Goal: Task Accomplishment & Management: Manage account settings

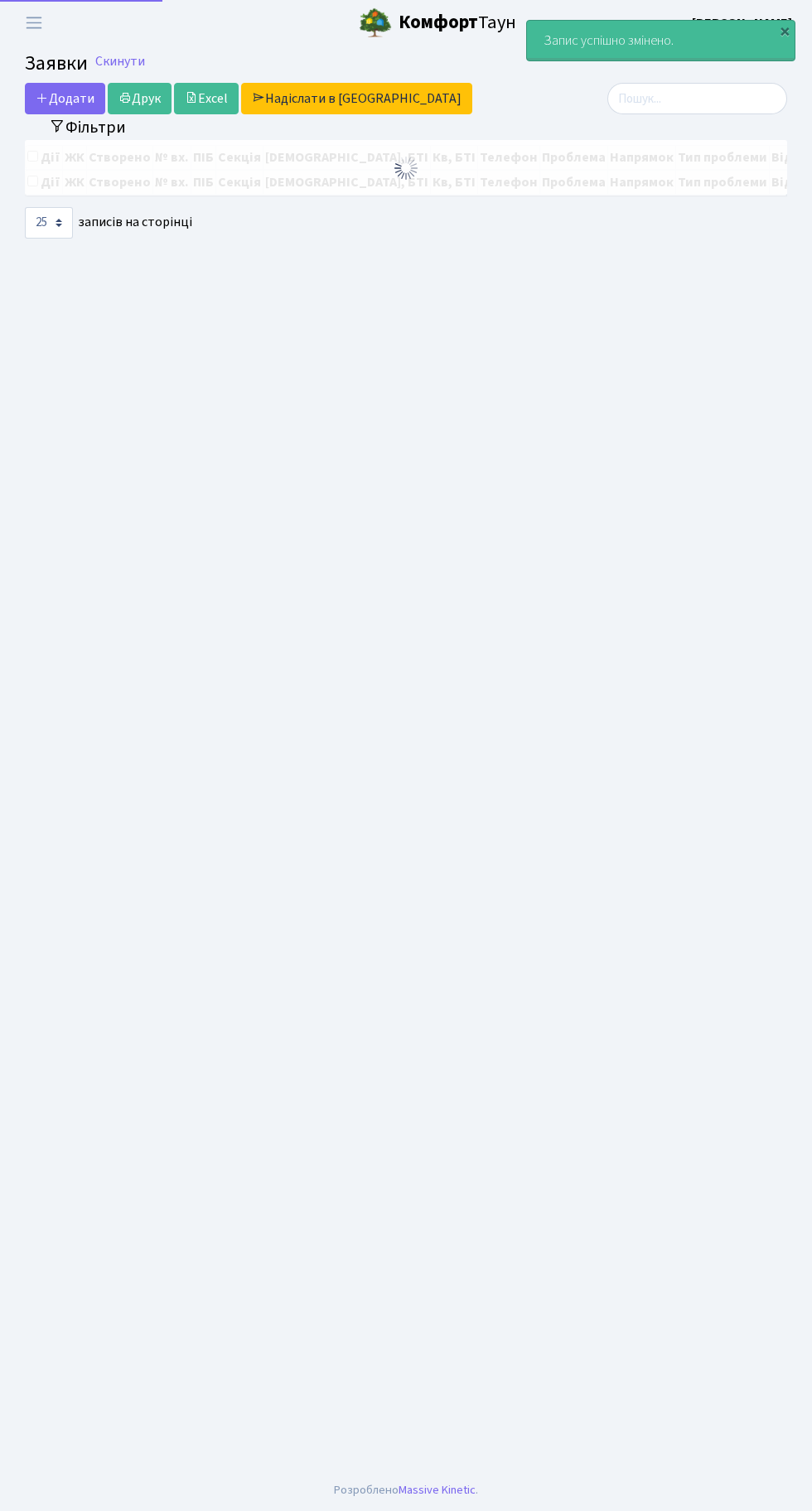
select select "25"
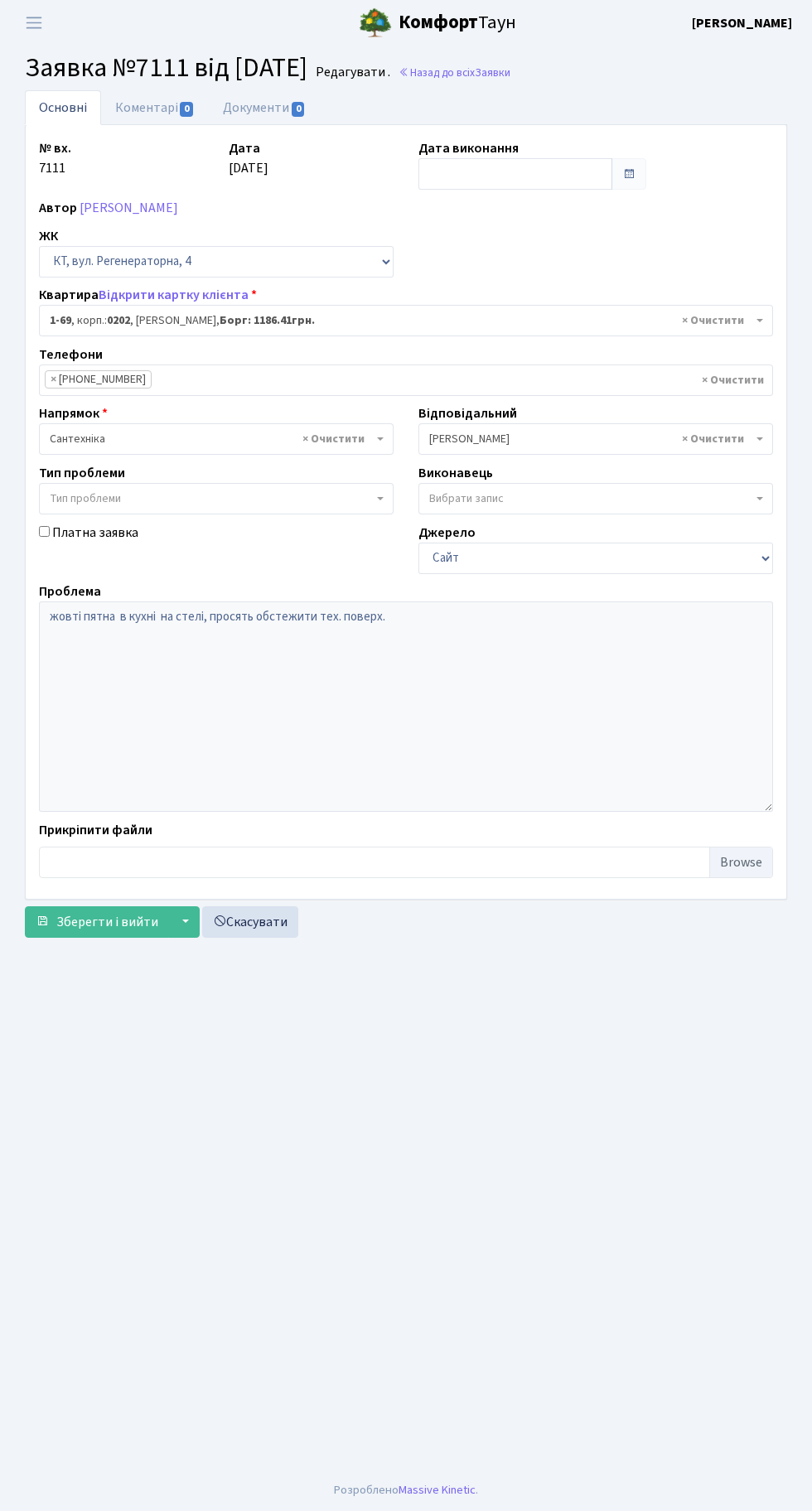
select select "69"
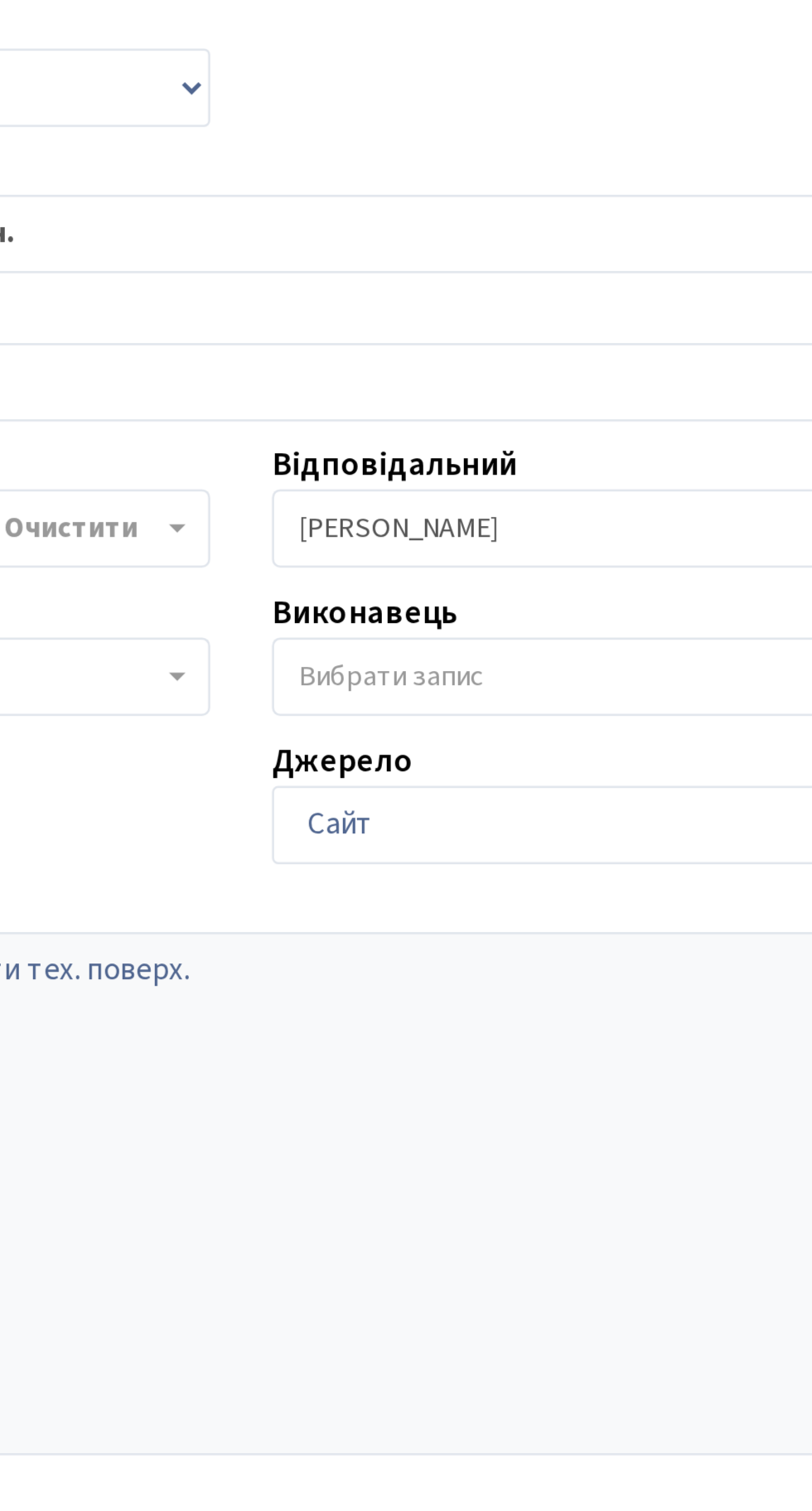
scroll to position [7, 0]
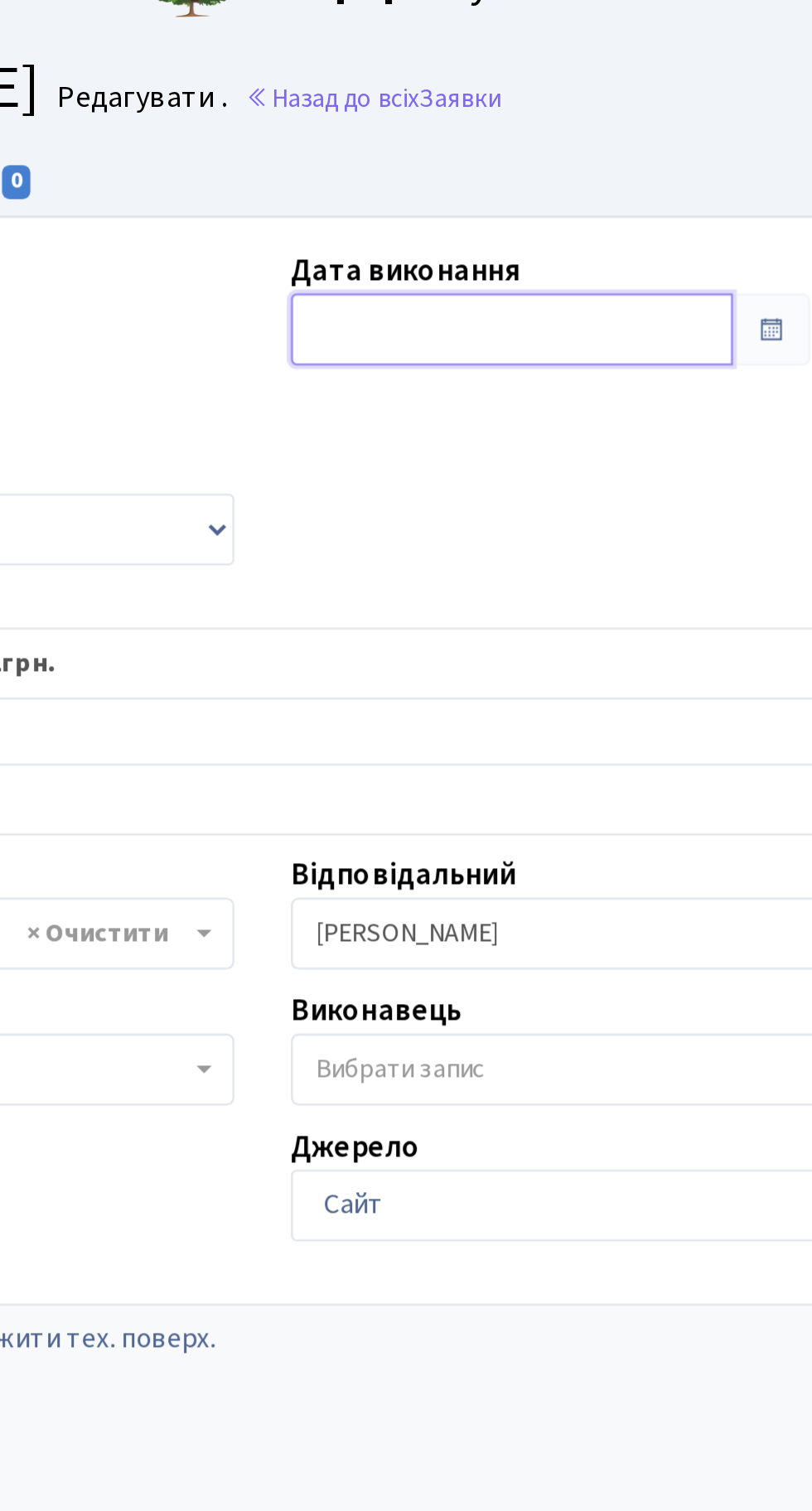
click at [491, 165] on input "text" at bounding box center [514, 174] width 194 height 32
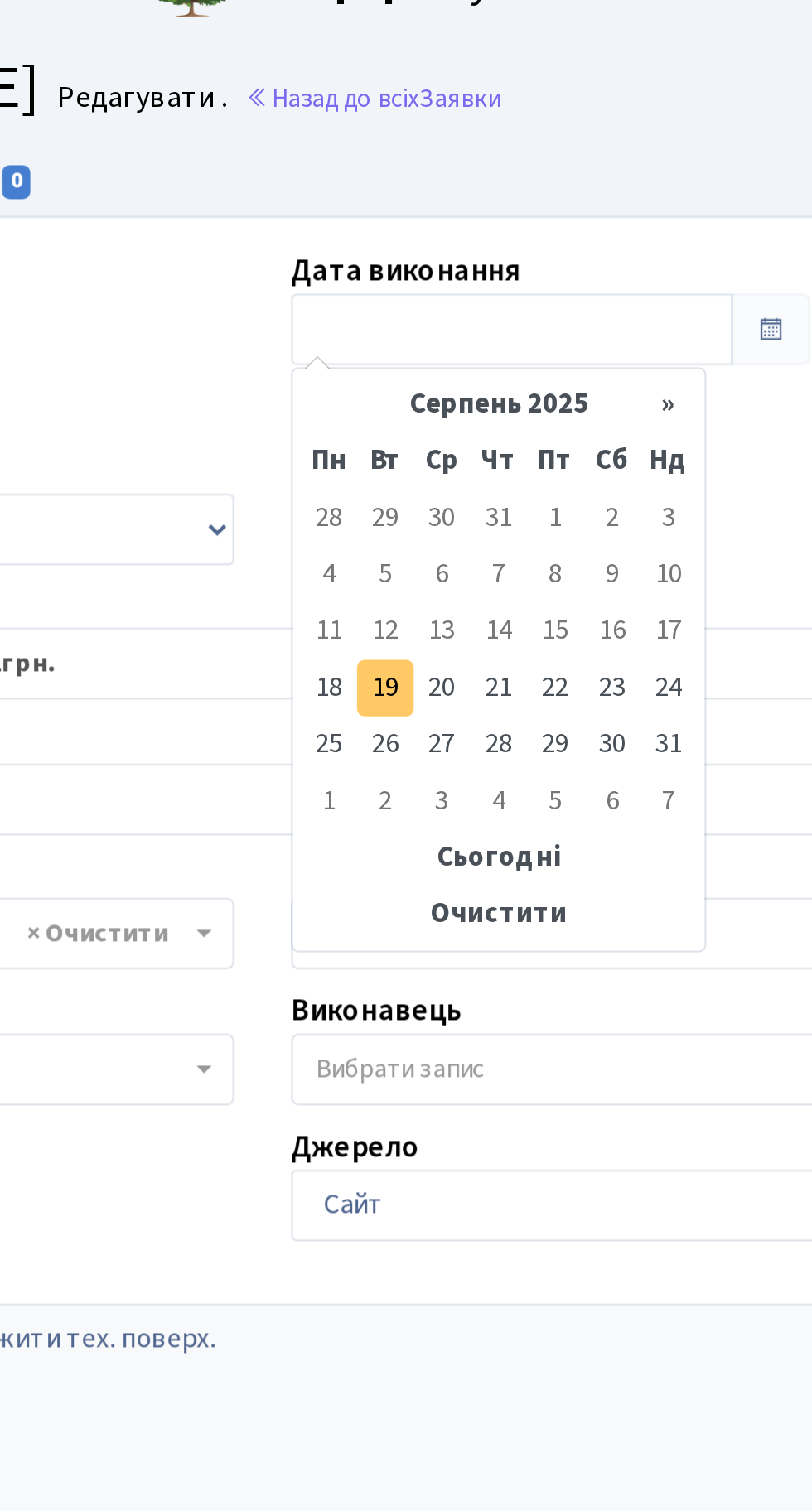
click at [460, 328] on td "19" at bounding box center [459, 330] width 25 height 25
type input "[DATE]"
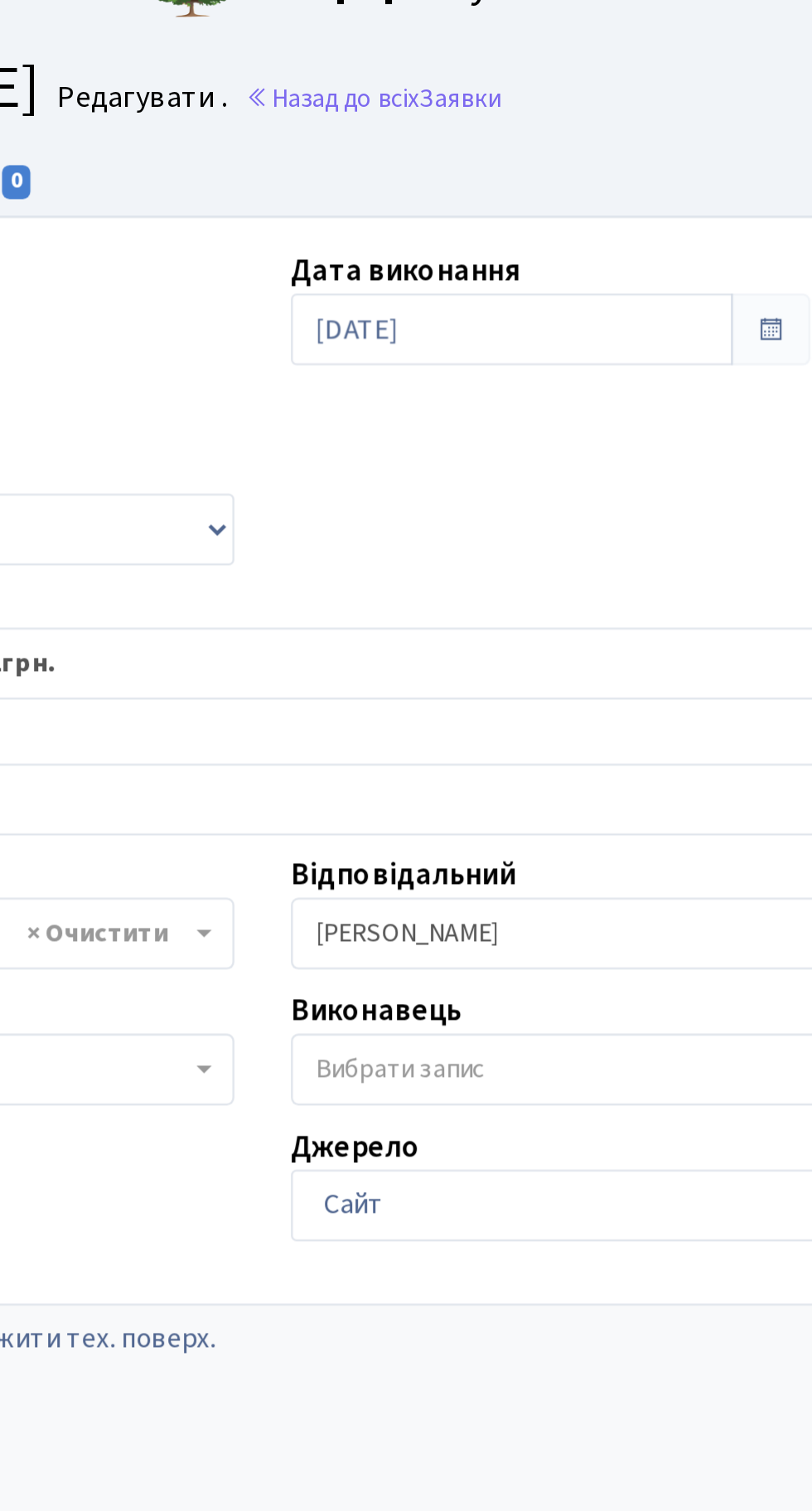
scroll to position [0, 0]
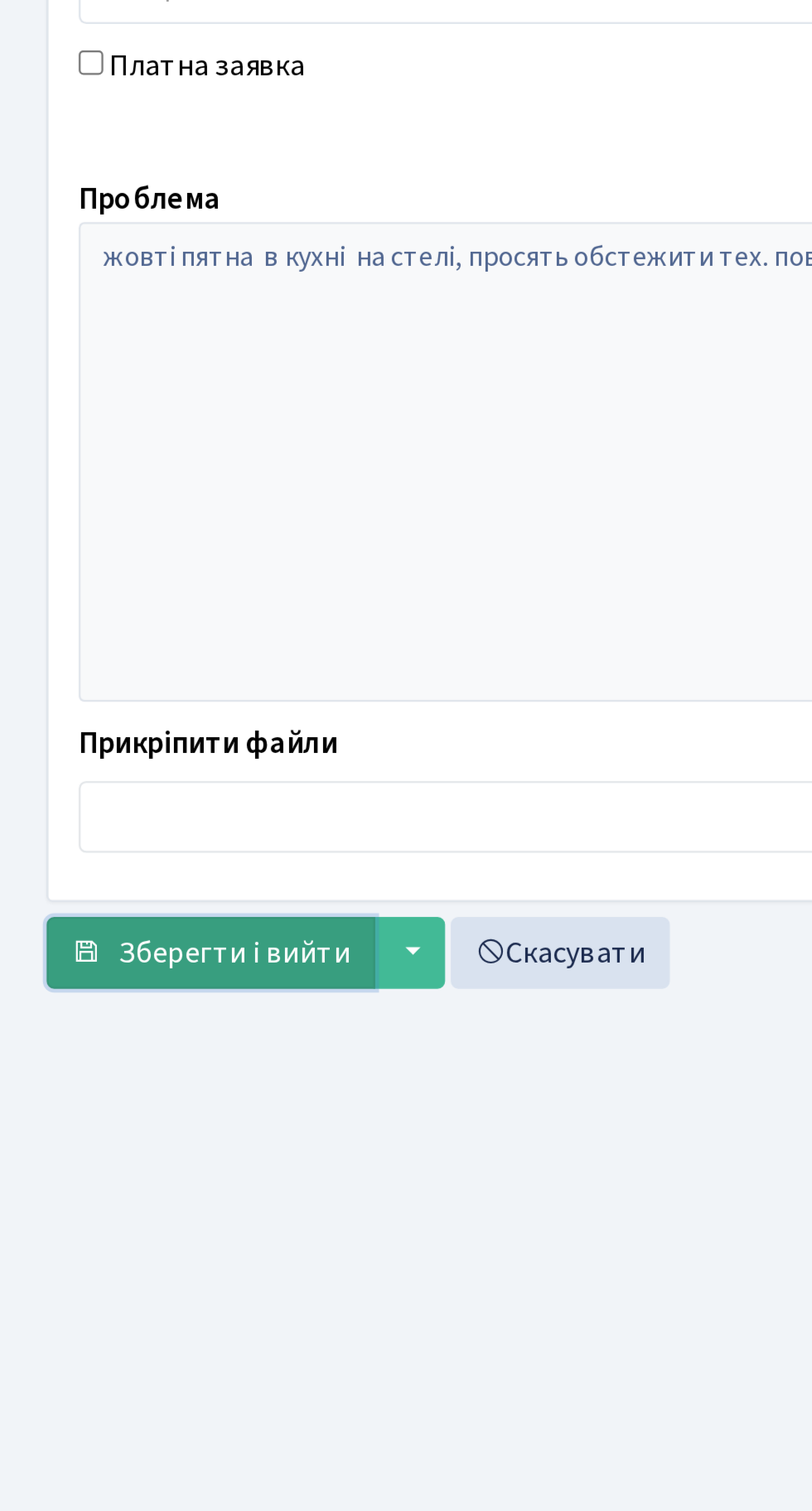
click at [128, 907] on button "Зберегти і вийти" at bounding box center [97, 922] width 144 height 32
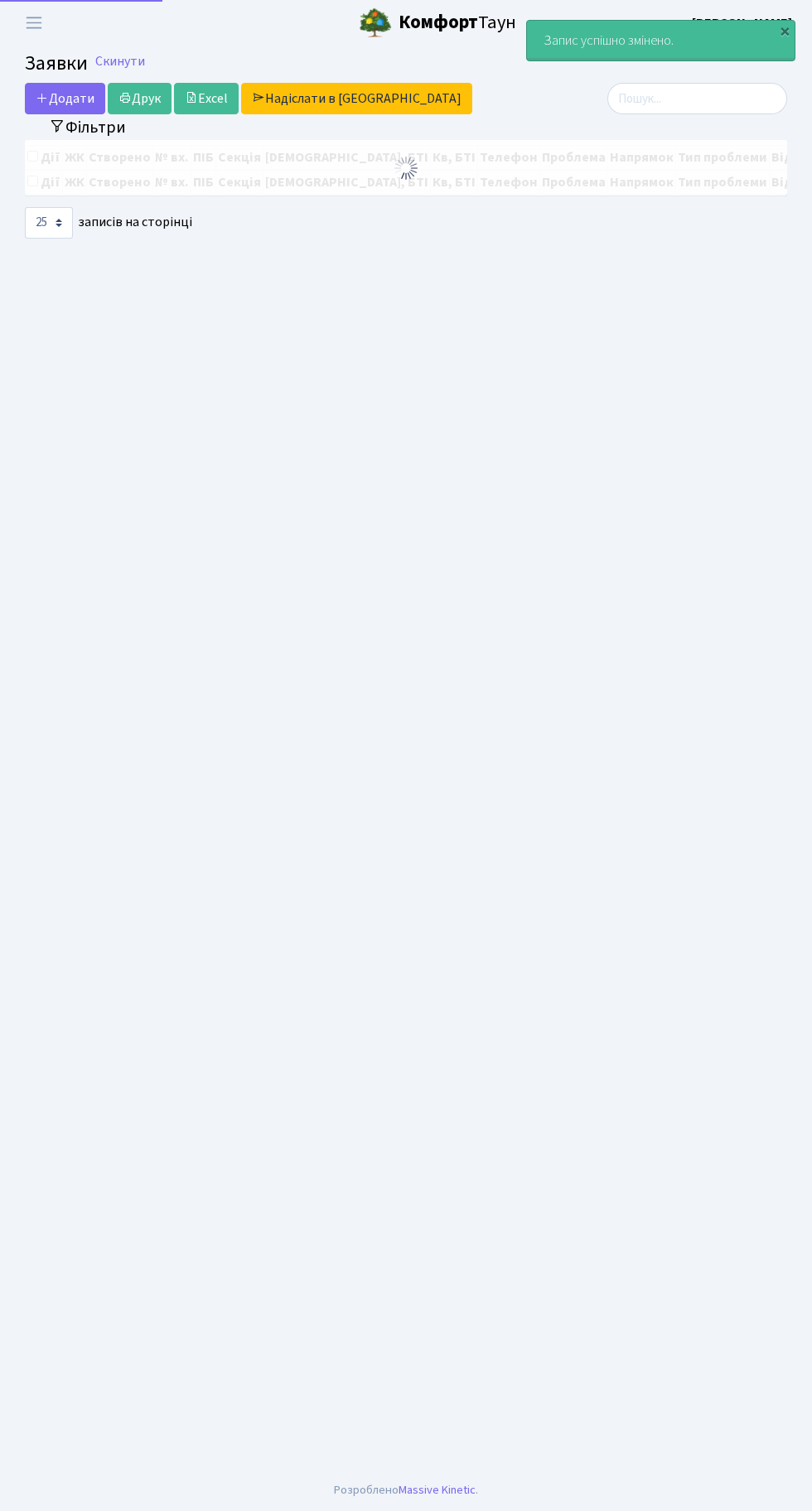
select select "25"
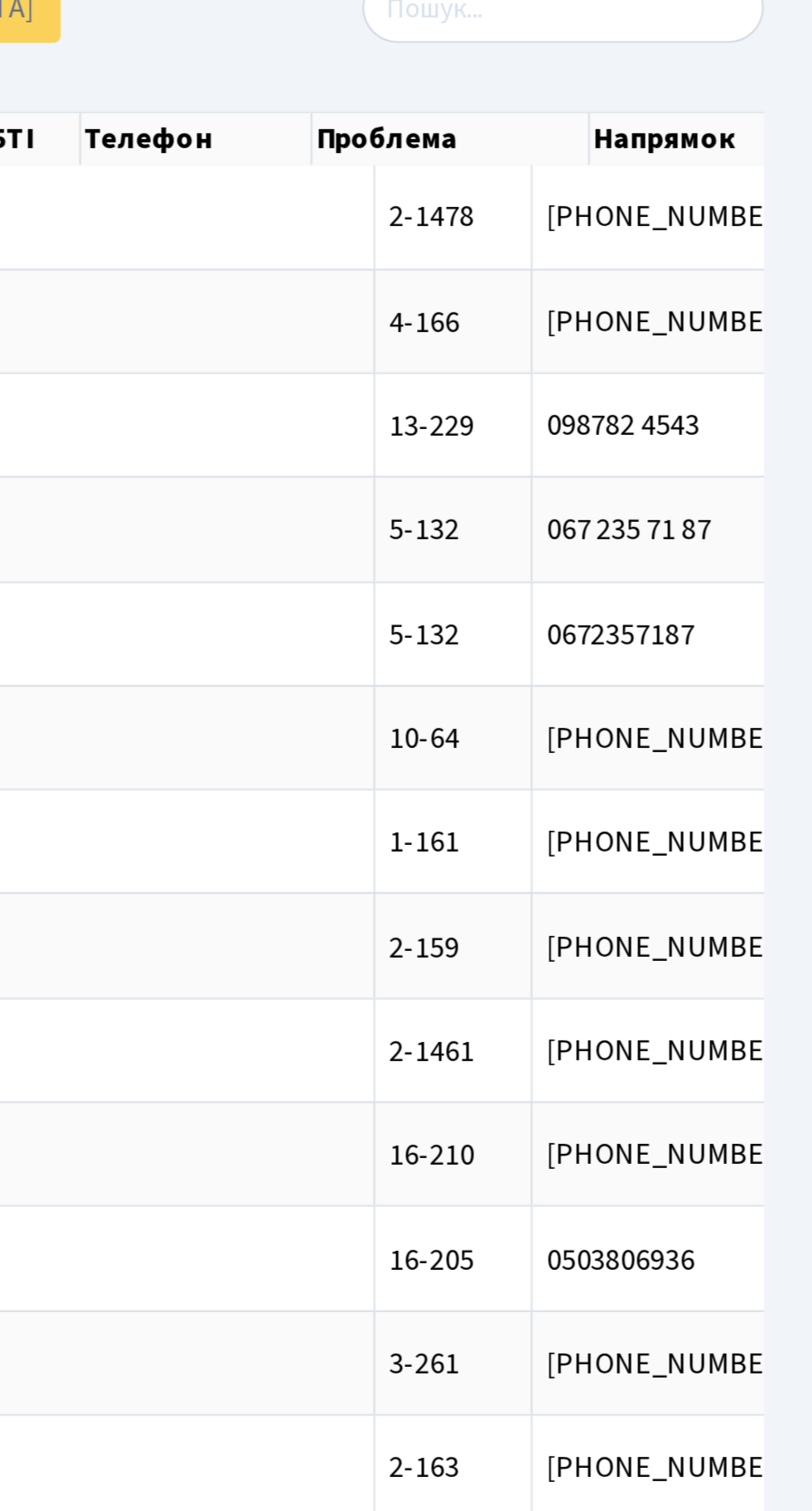
scroll to position [0, 310]
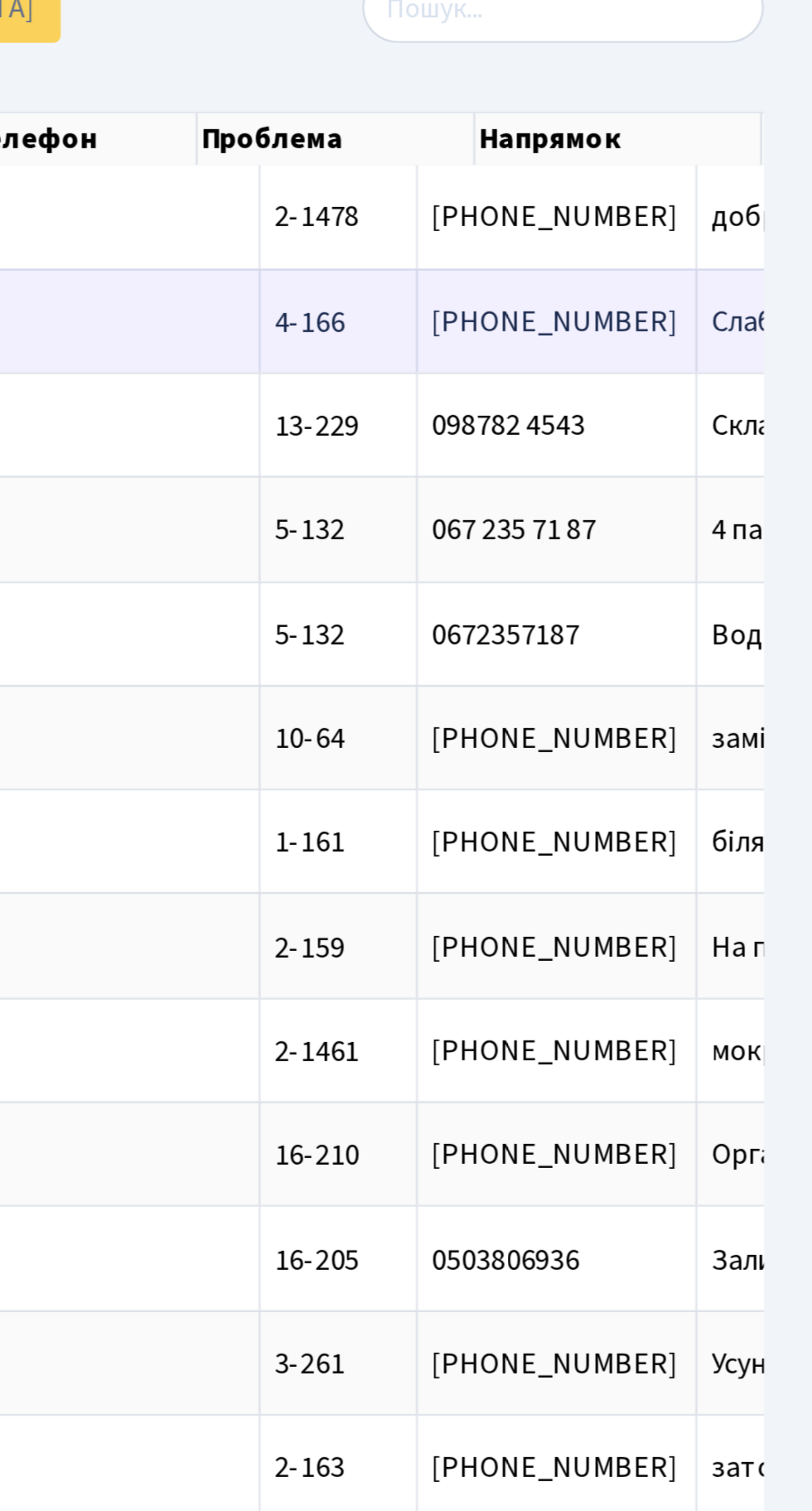
click at [763, 244] on span "Слабкий тиск[...]" at bounding box center [811, 244] width 97 height 18
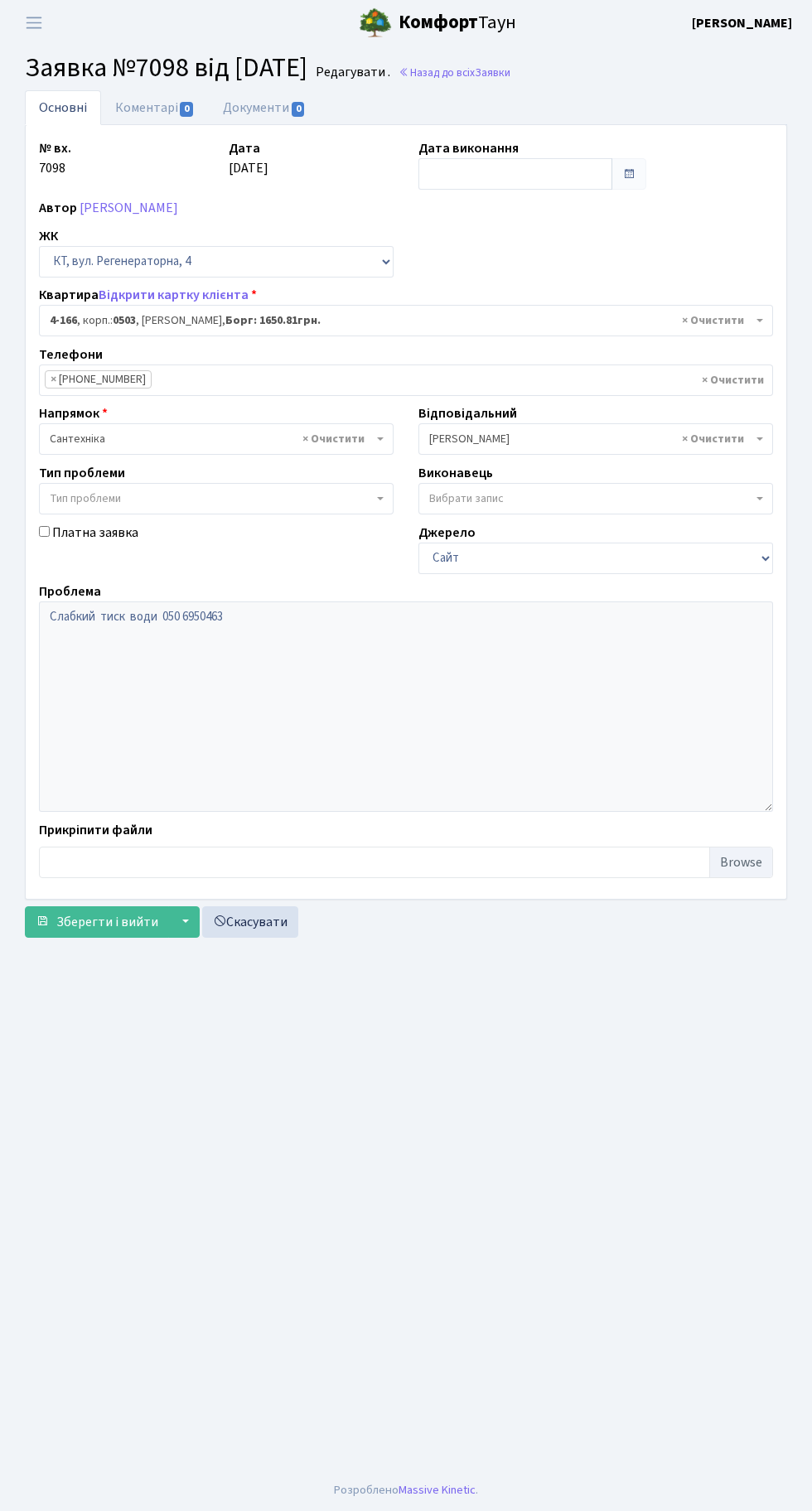
select select "1092"
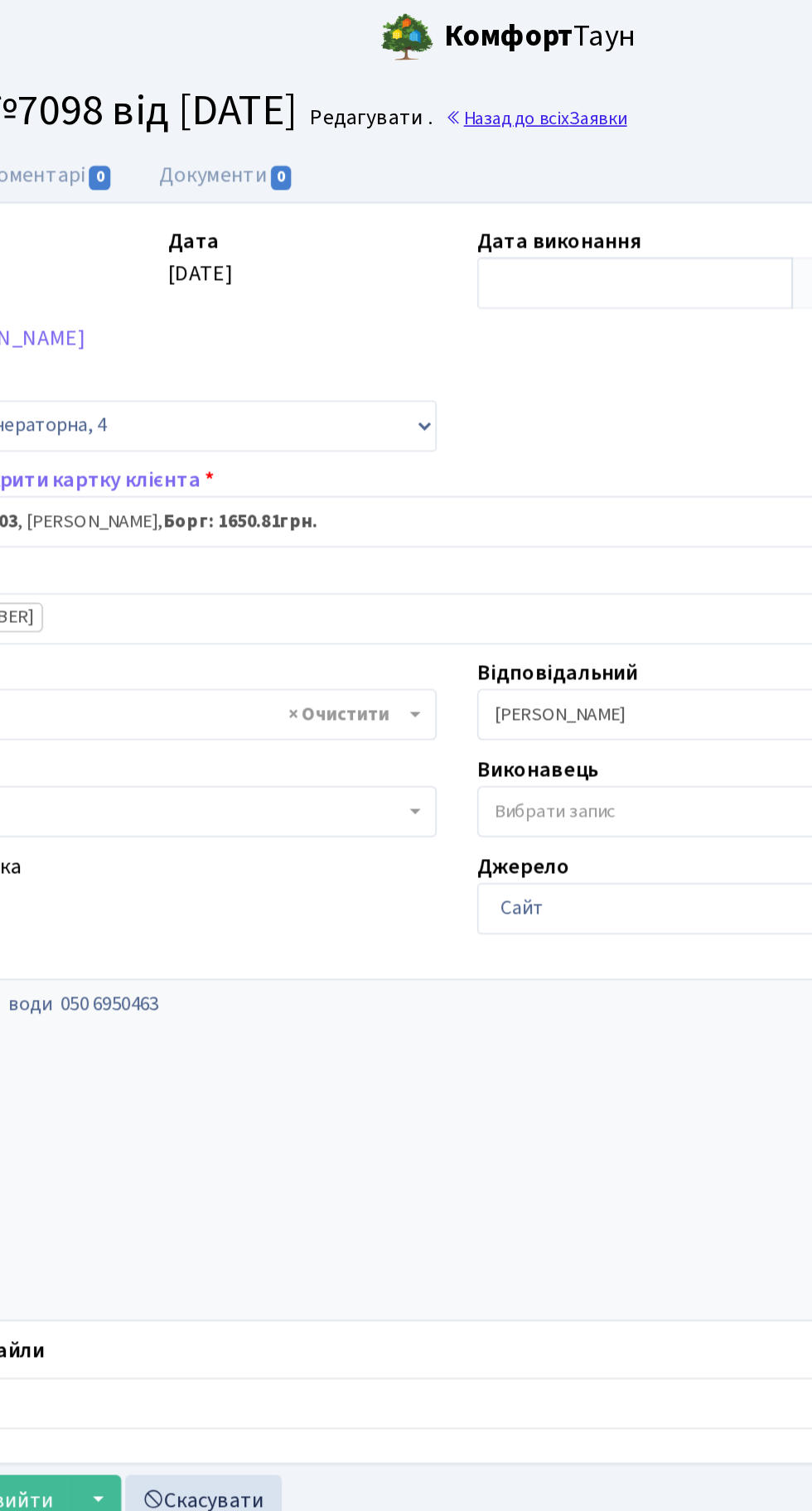
click at [500, 73] on link "Назад до всіх Заявки" at bounding box center [454, 73] width 111 height 16
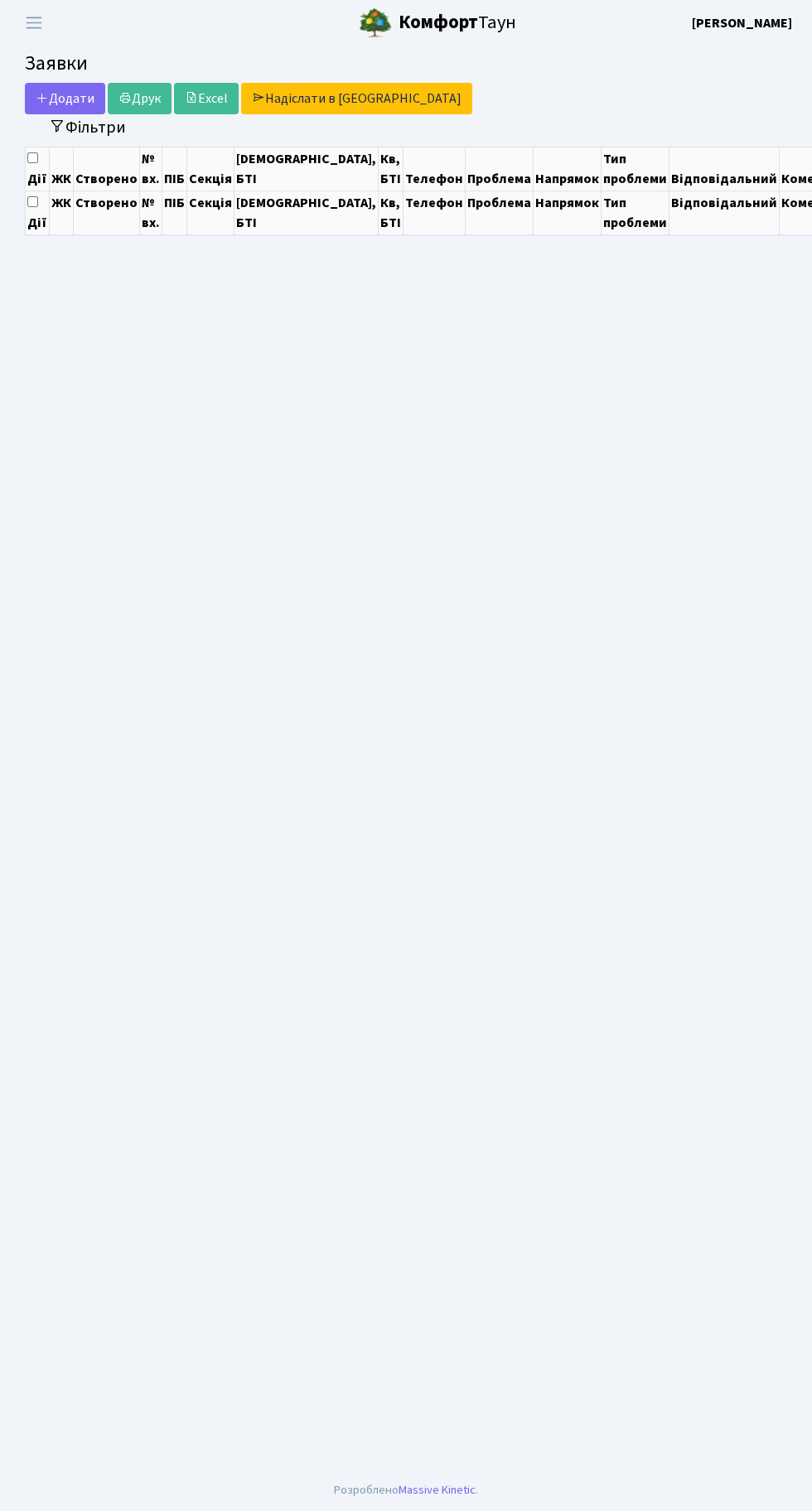
select select "25"
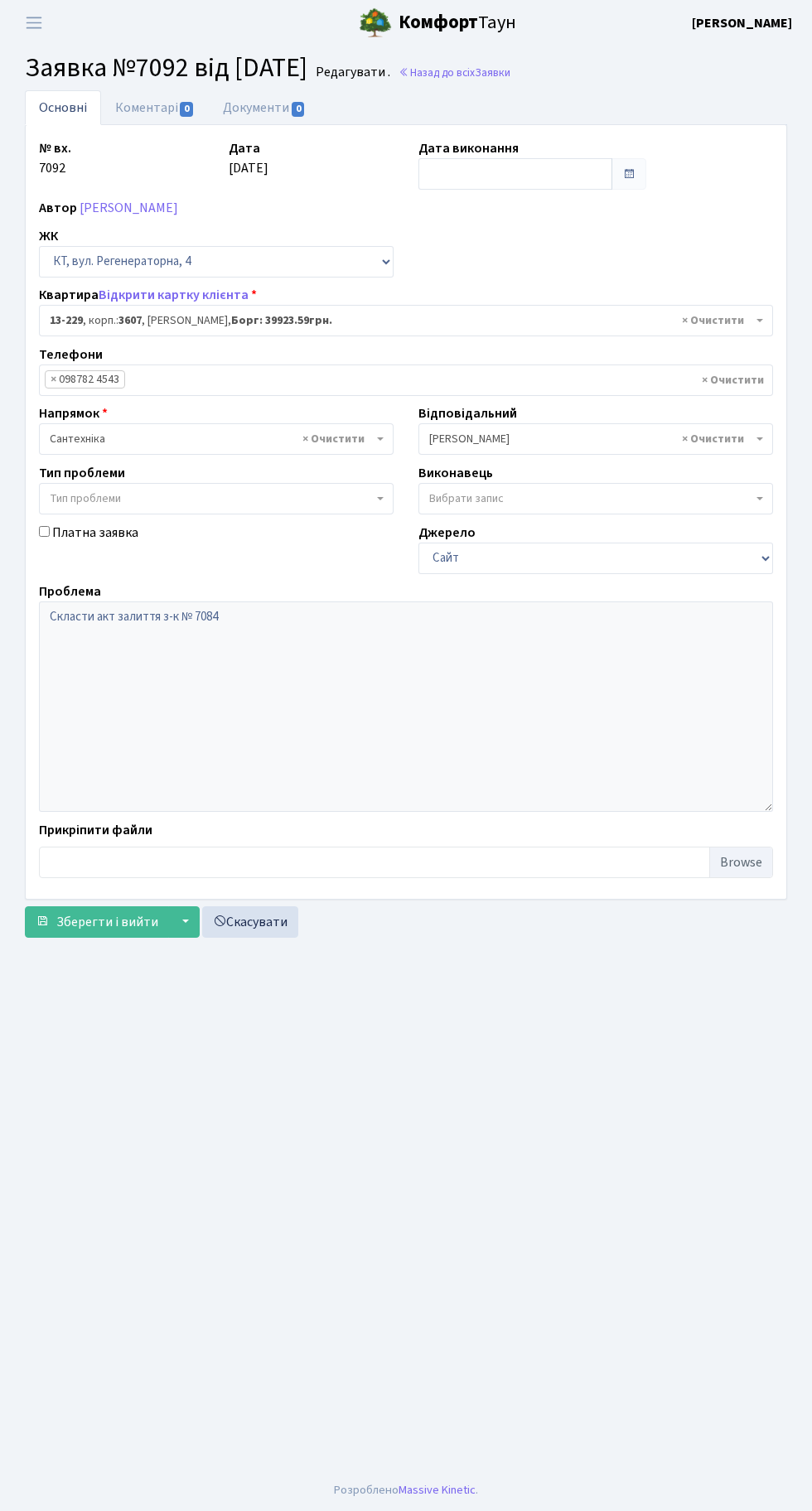
select select "7875"
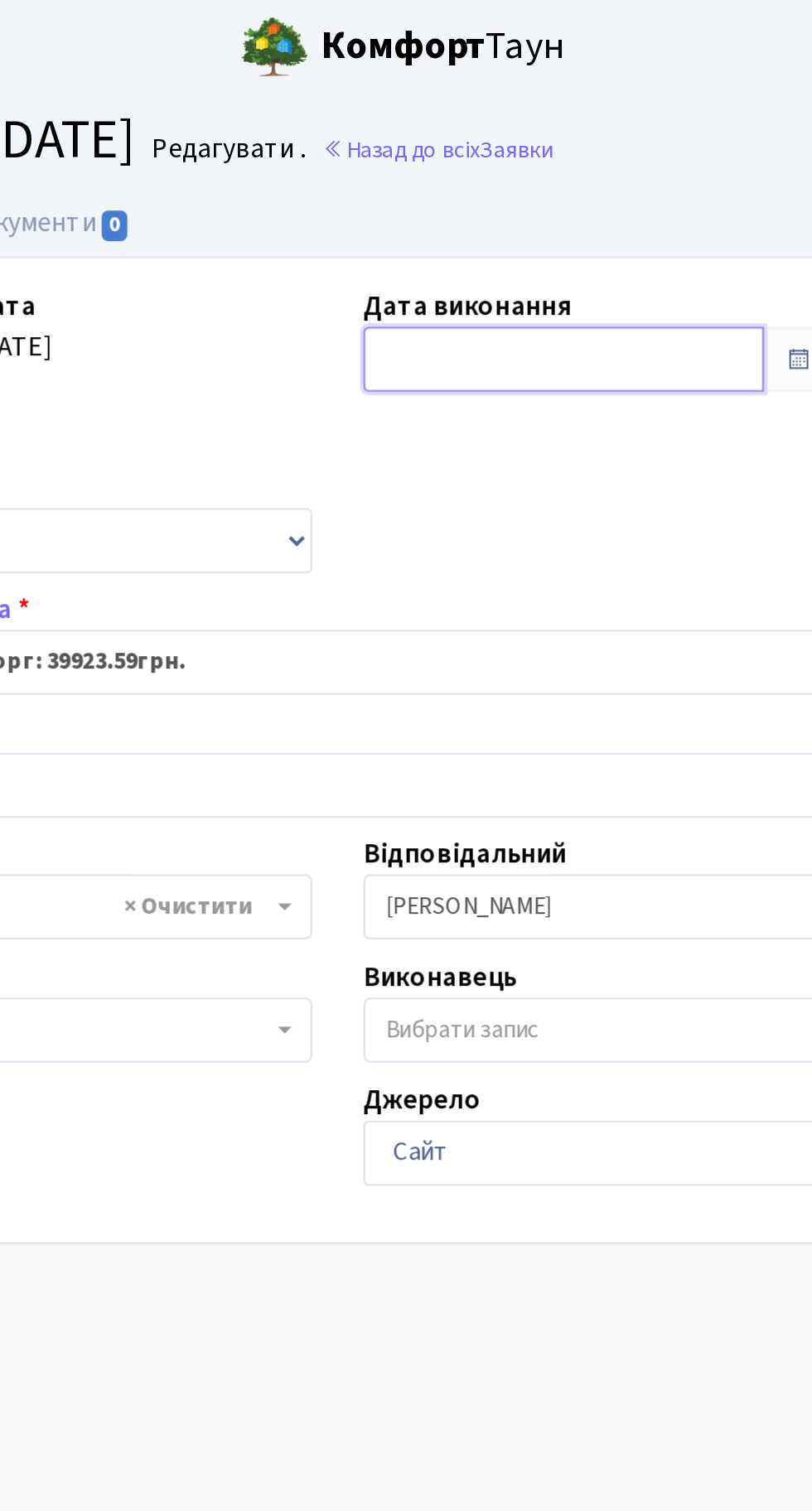
click at [470, 173] on input "text" at bounding box center [514, 174] width 194 height 32
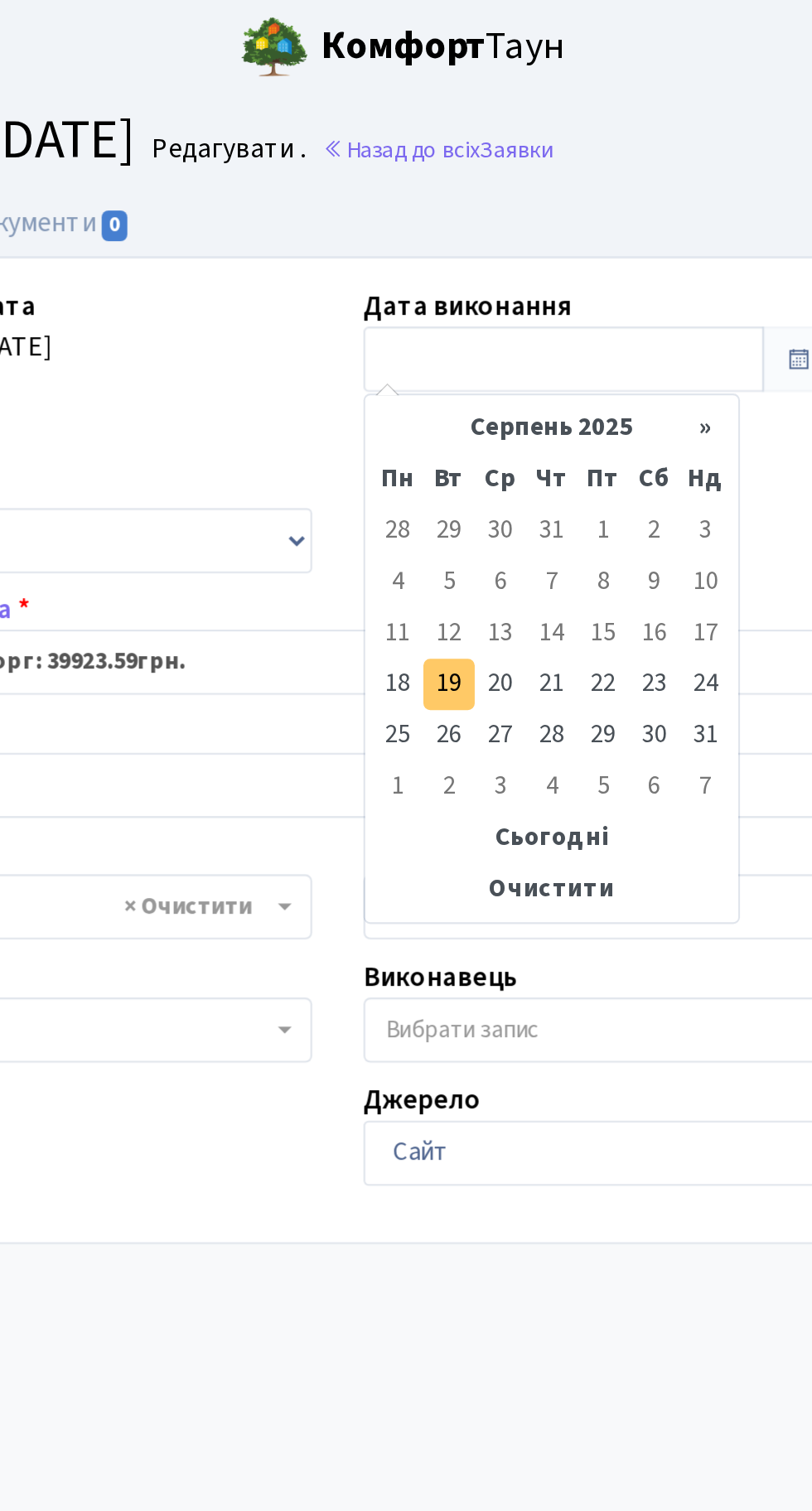
click at [457, 332] on td "19" at bounding box center [459, 330] width 25 height 25
type input "[DATE]"
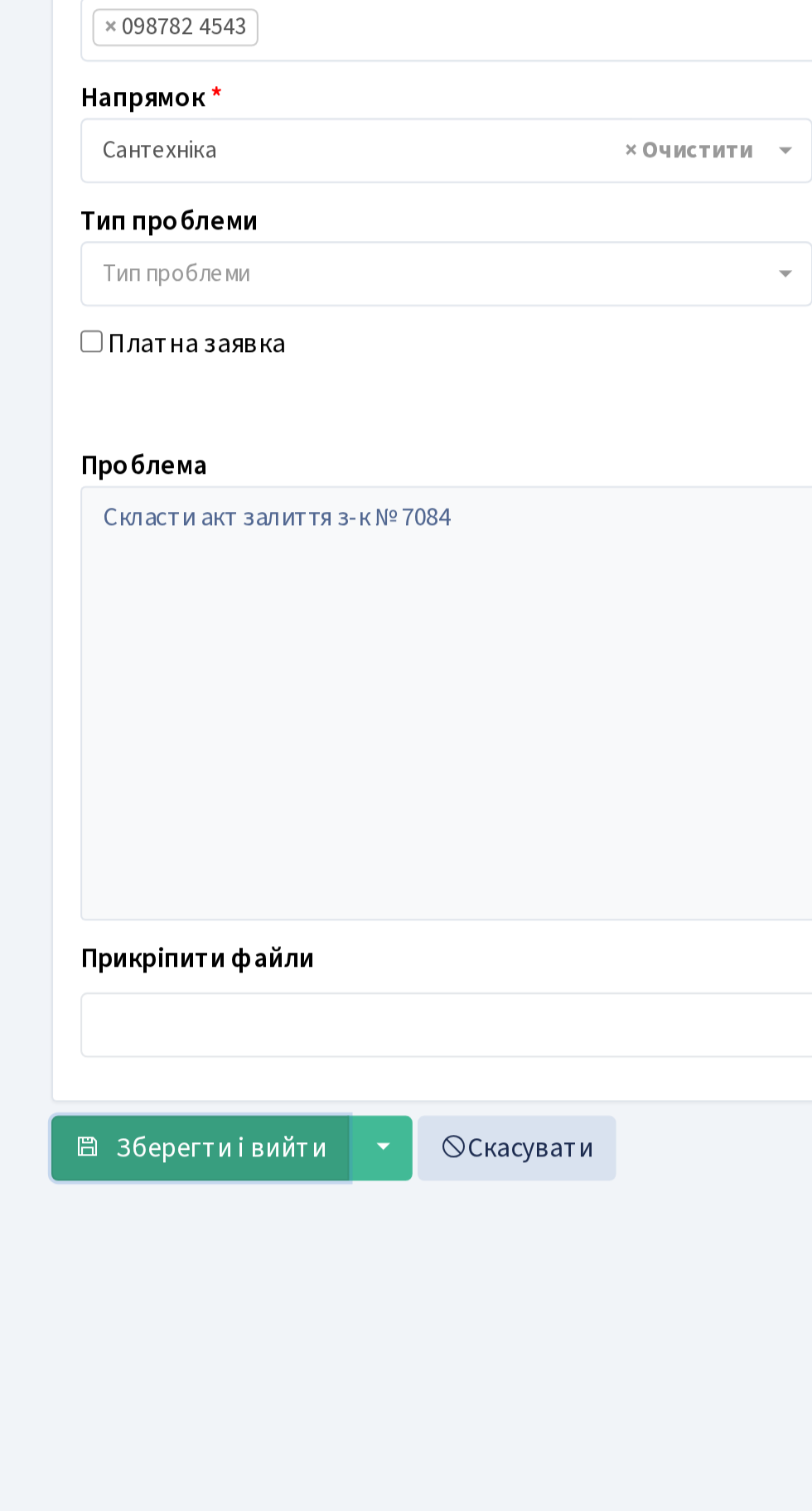
click at [107, 910] on button "Зберегти і вийти" at bounding box center [97, 922] width 144 height 32
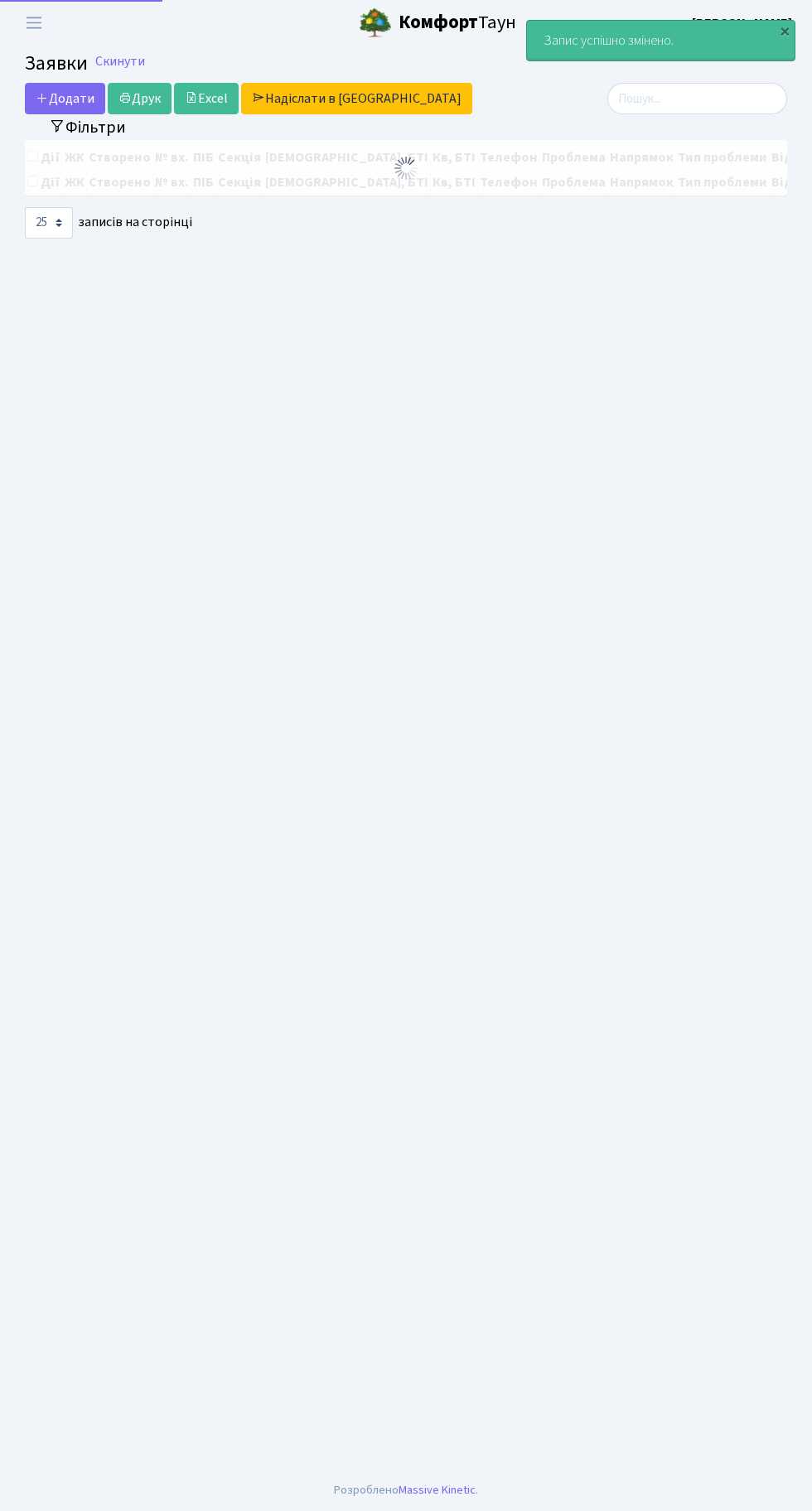
select select "25"
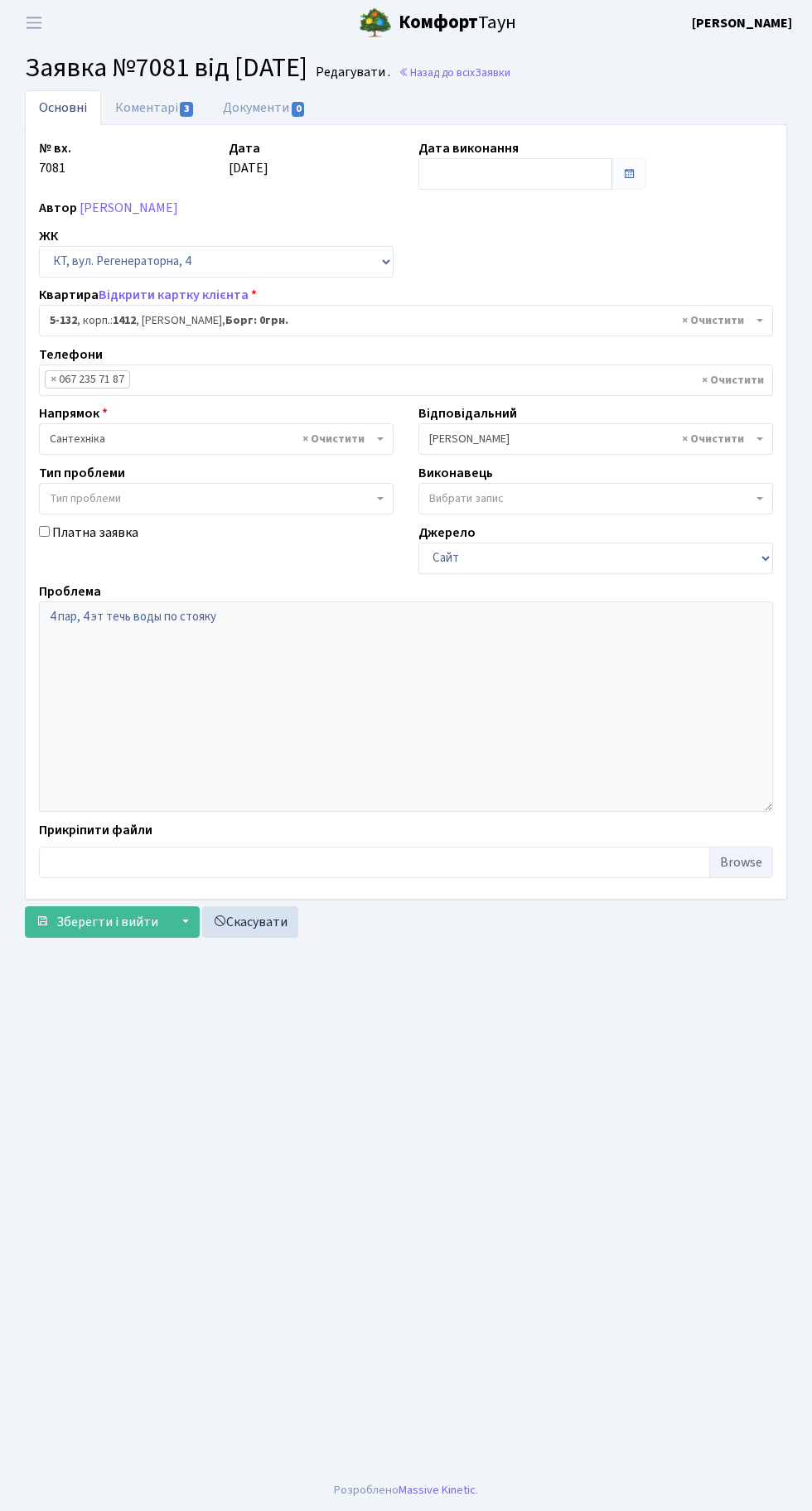
select select "2392"
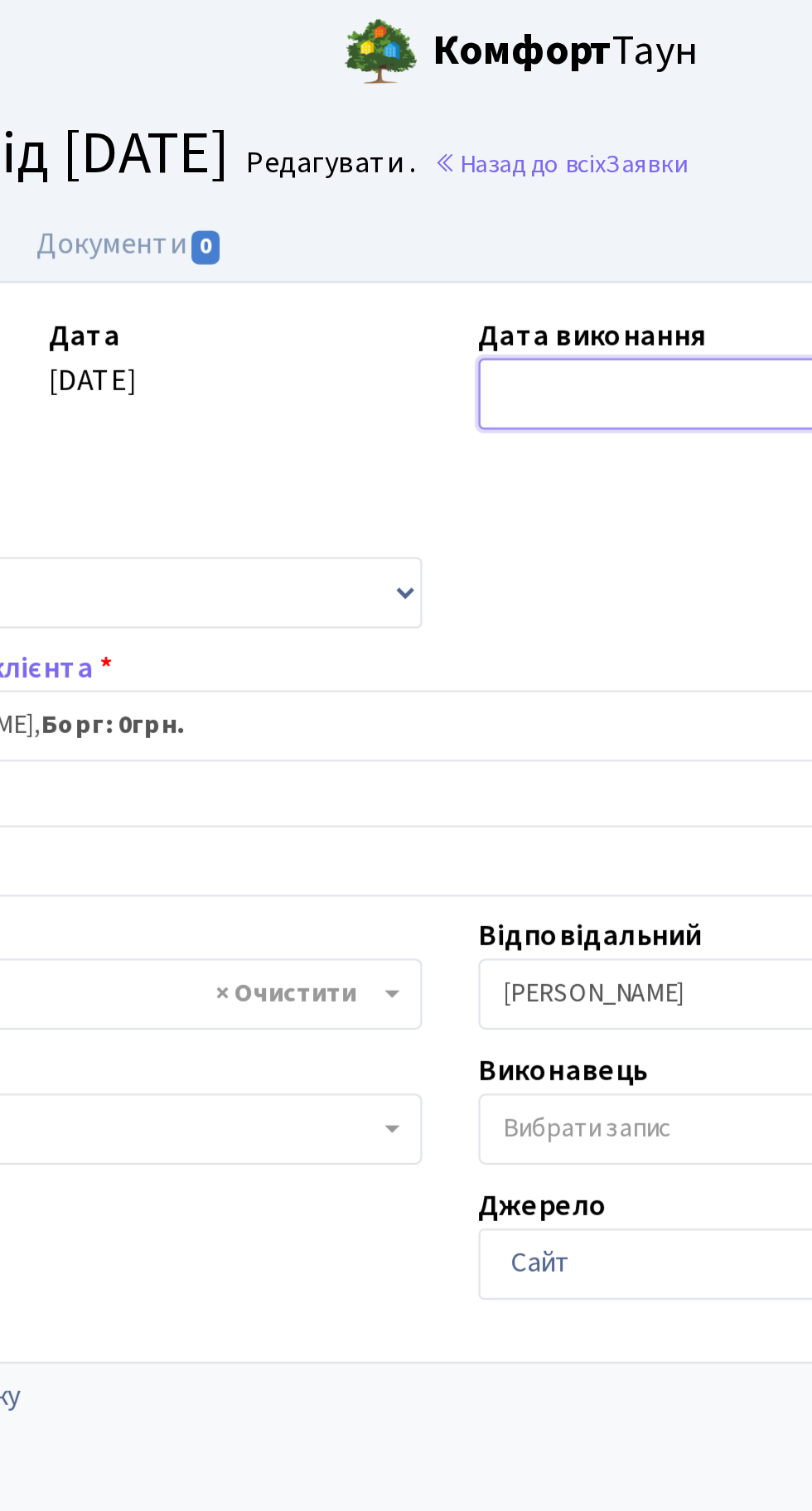
click at [473, 169] on input "text" at bounding box center [514, 174] width 194 height 32
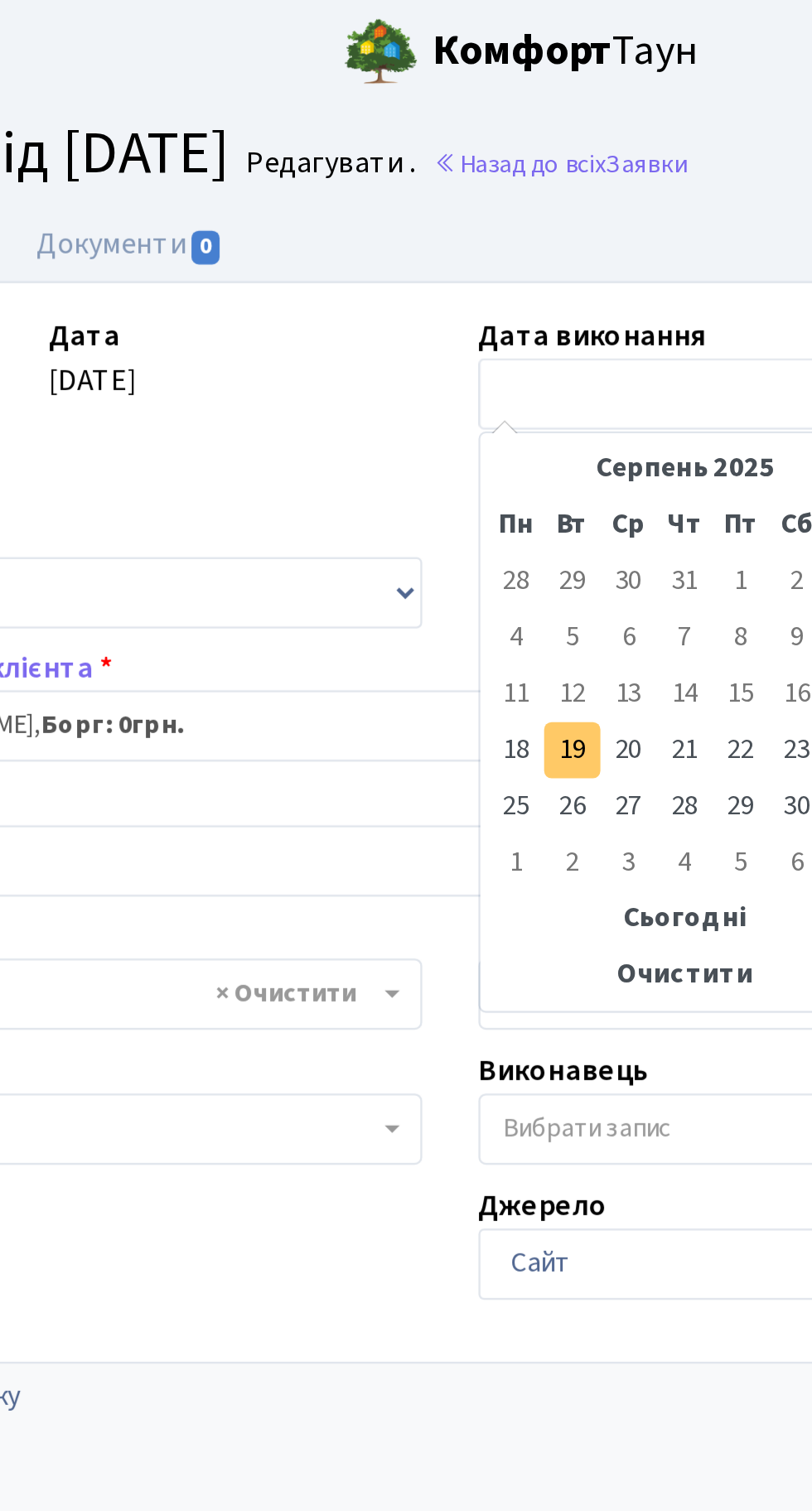
click at [457, 330] on td "19" at bounding box center [459, 330] width 25 height 25
type input "19.08.2025"
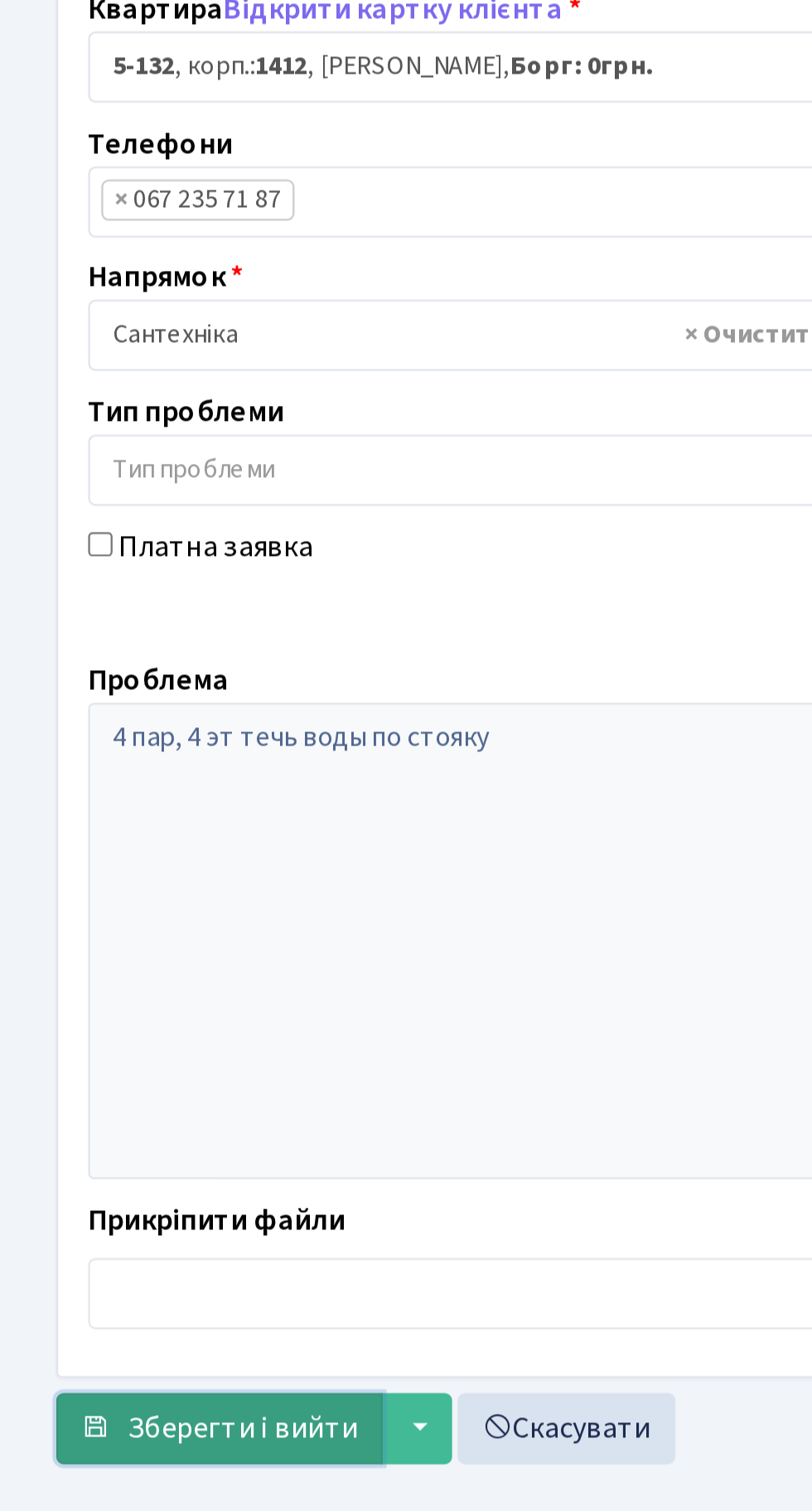
click at [109, 930] on button "Зберегти і вийти" at bounding box center [97, 922] width 144 height 32
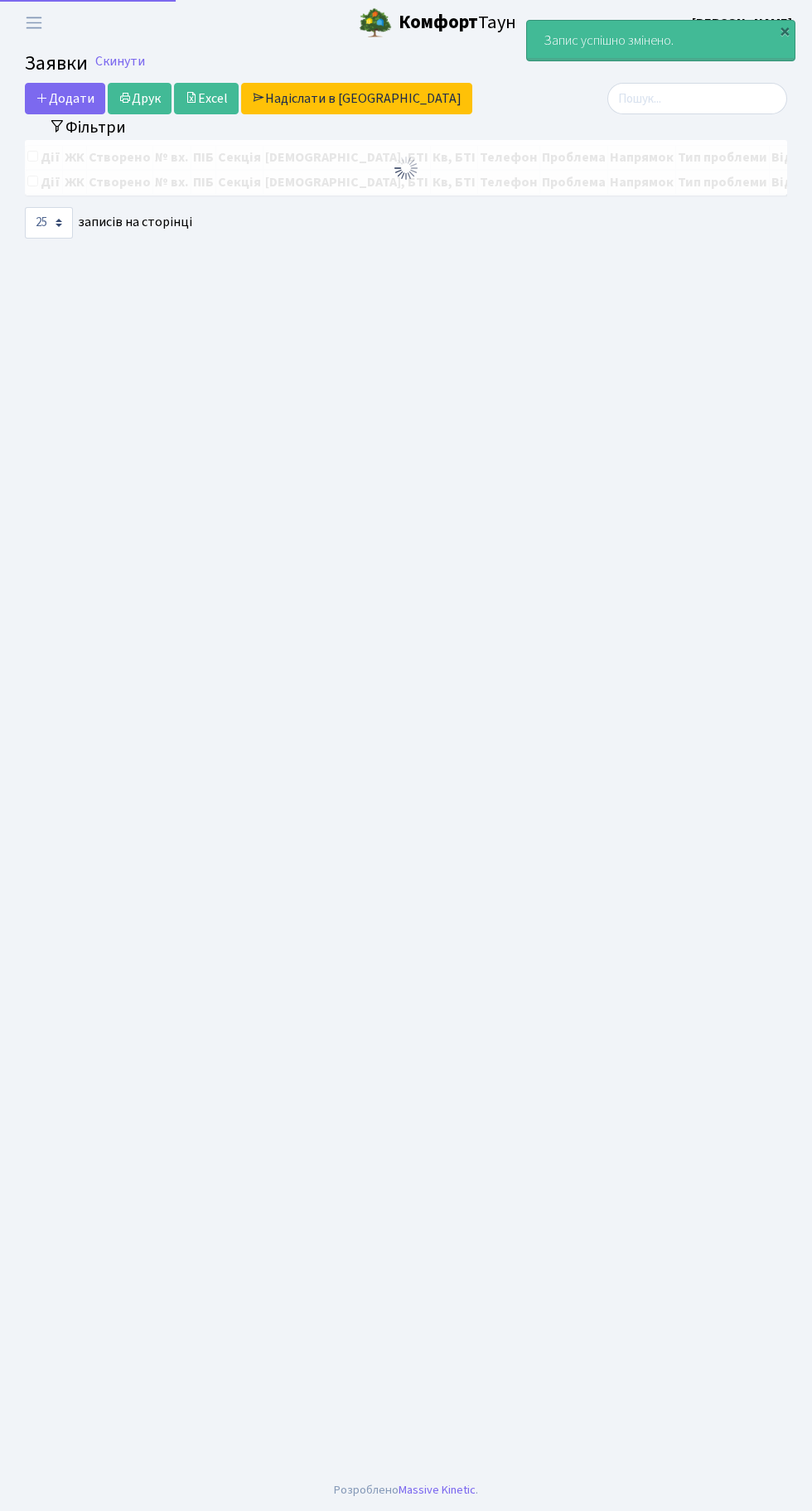
select select "25"
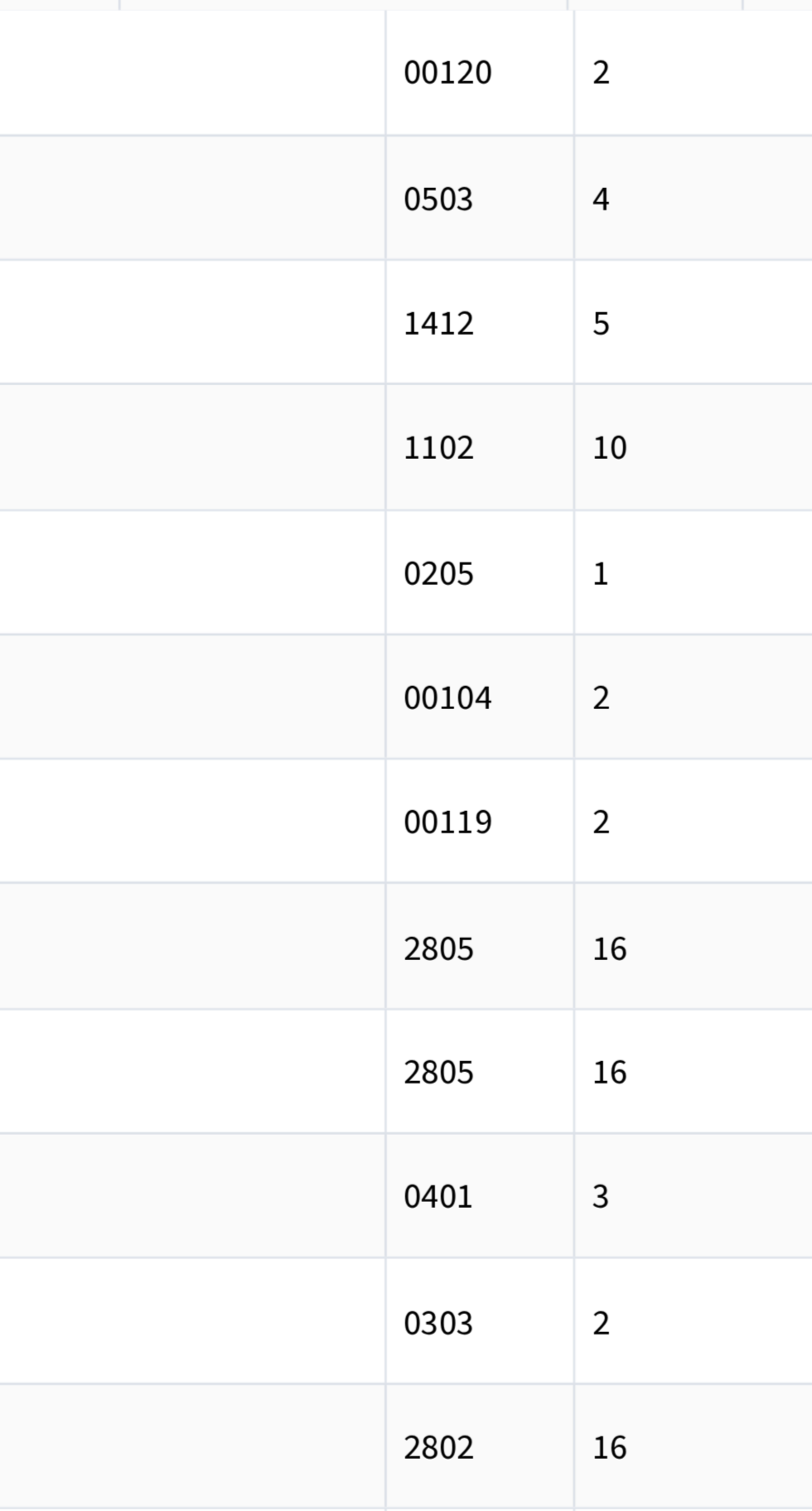
scroll to position [0, 4]
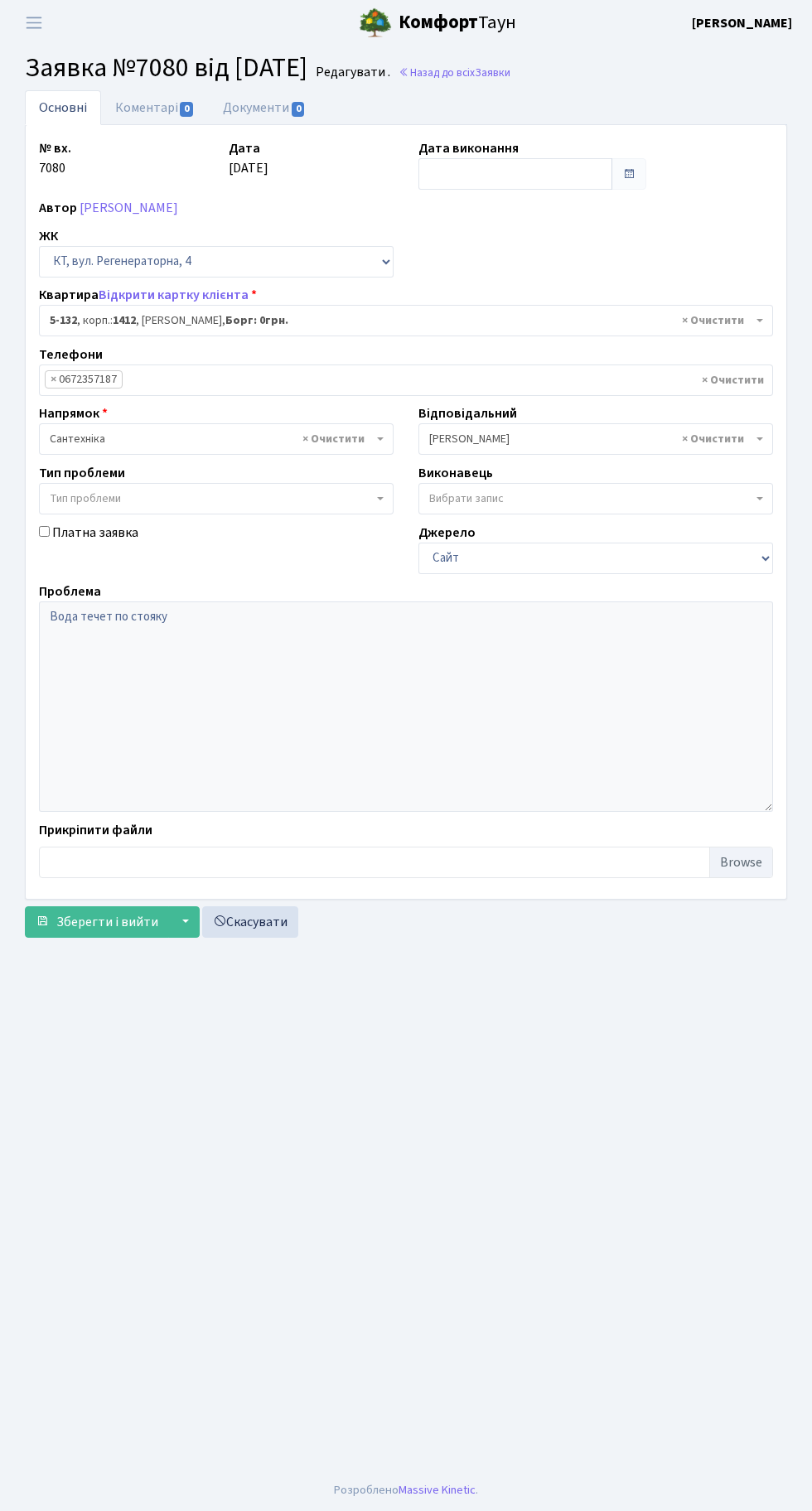
select select "2392"
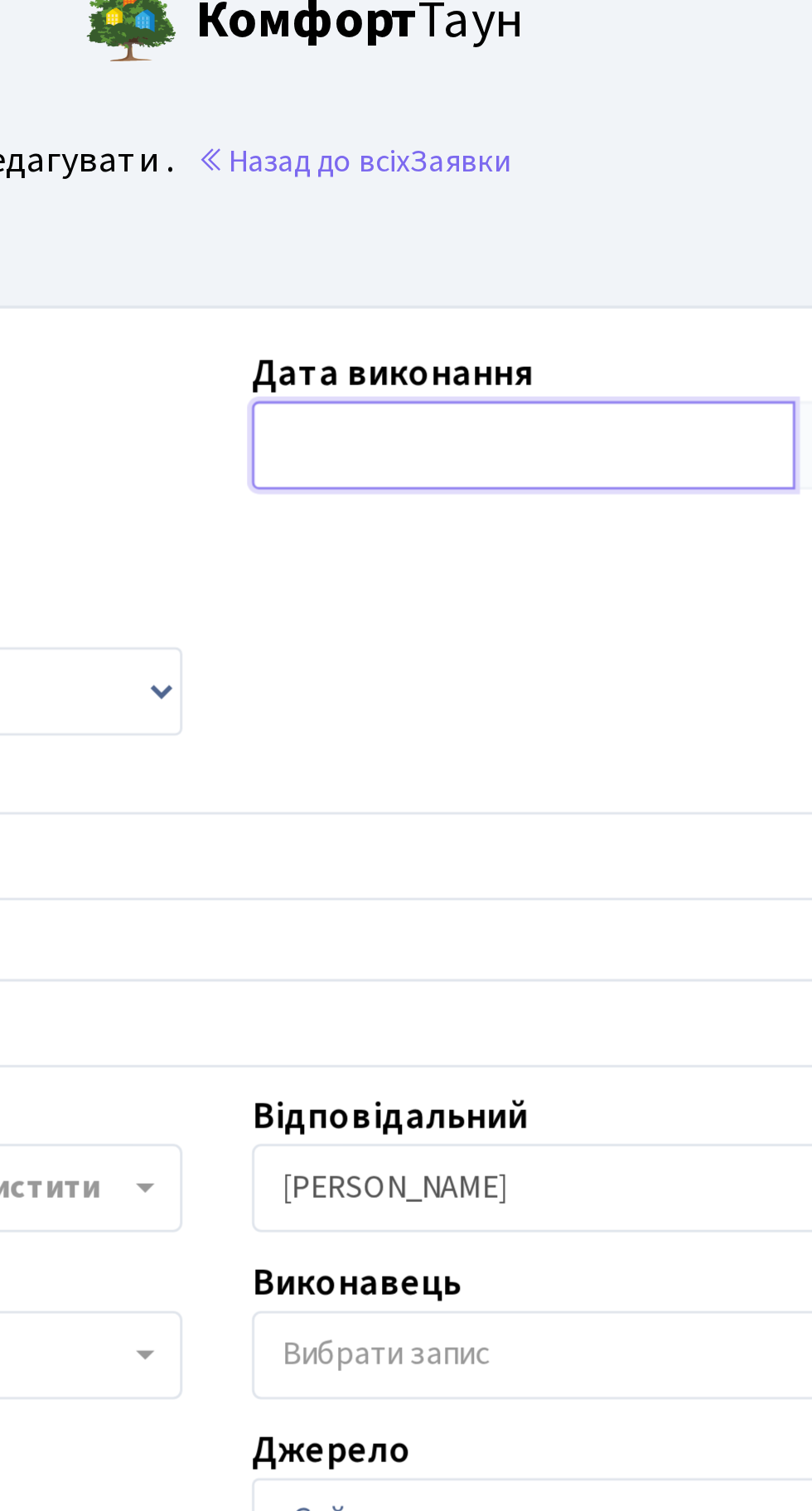
click at [479, 175] on input "text" at bounding box center [514, 174] width 194 height 32
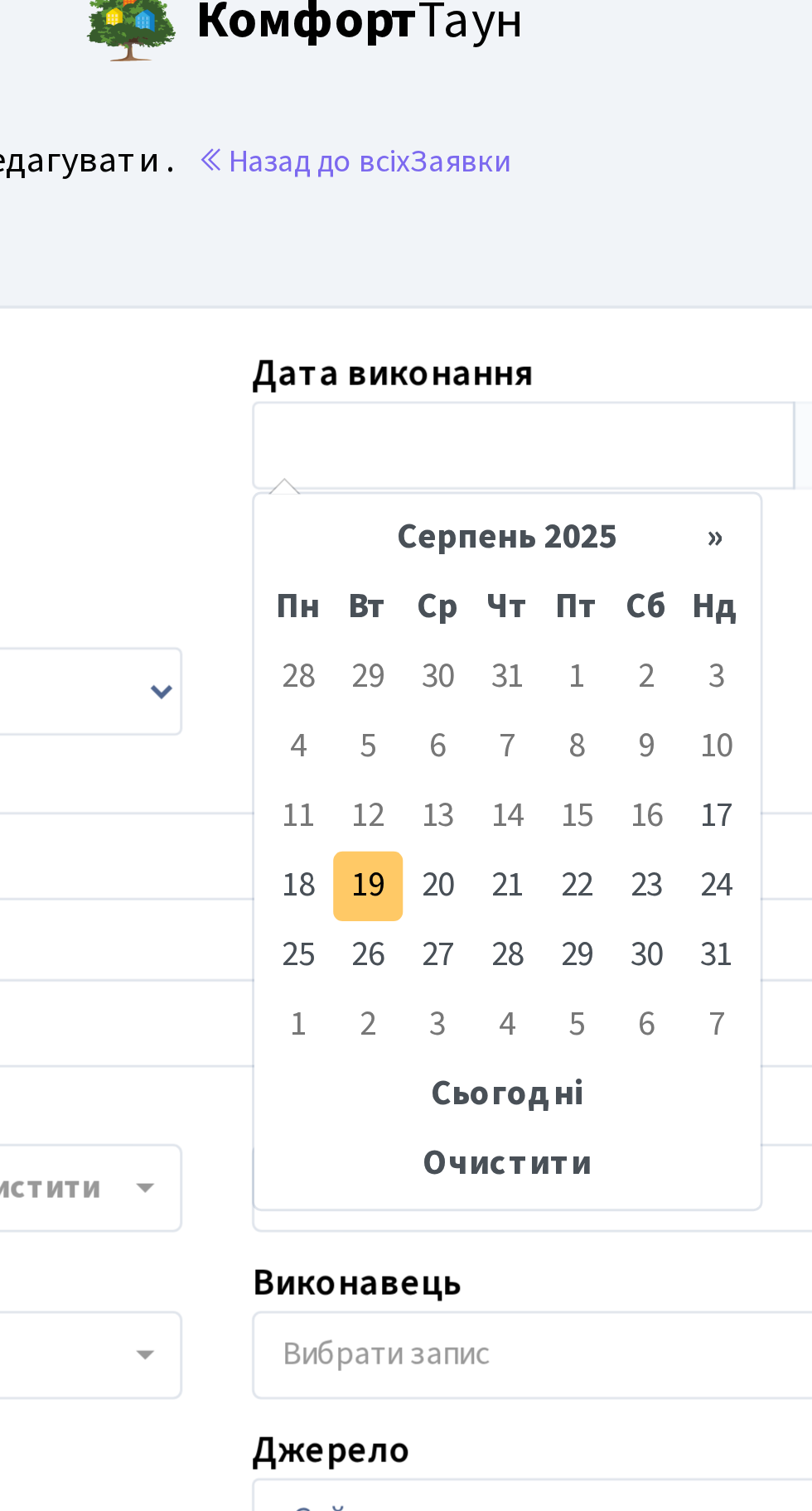
click at [456, 334] on td "19" at bounding box center [459, 330] width 25 height 25
type input "19.08.2025"
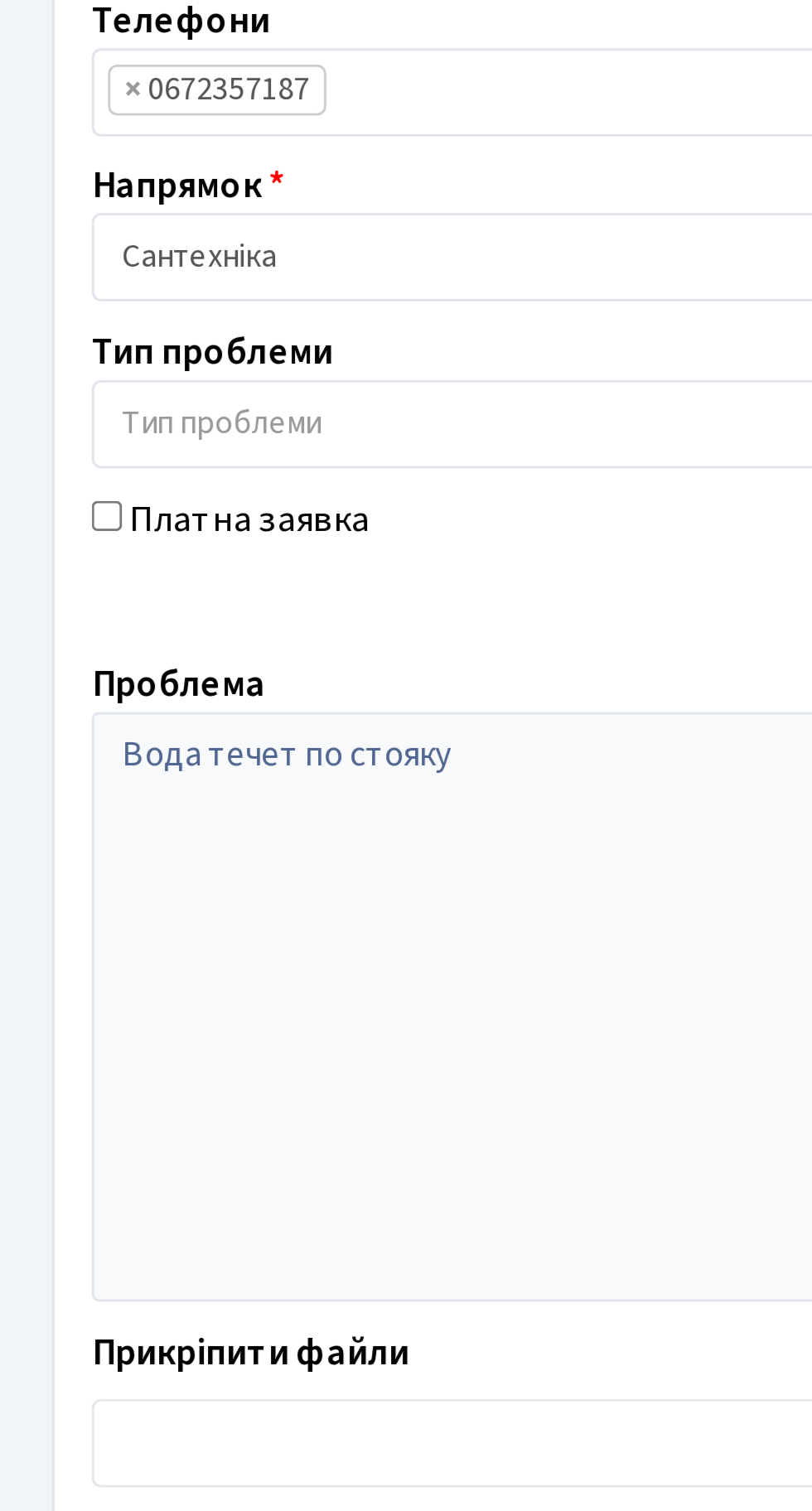
click at [86, 922] on span "Зберегти і вийти" at bounding box center [107, 922] width 102 height 18
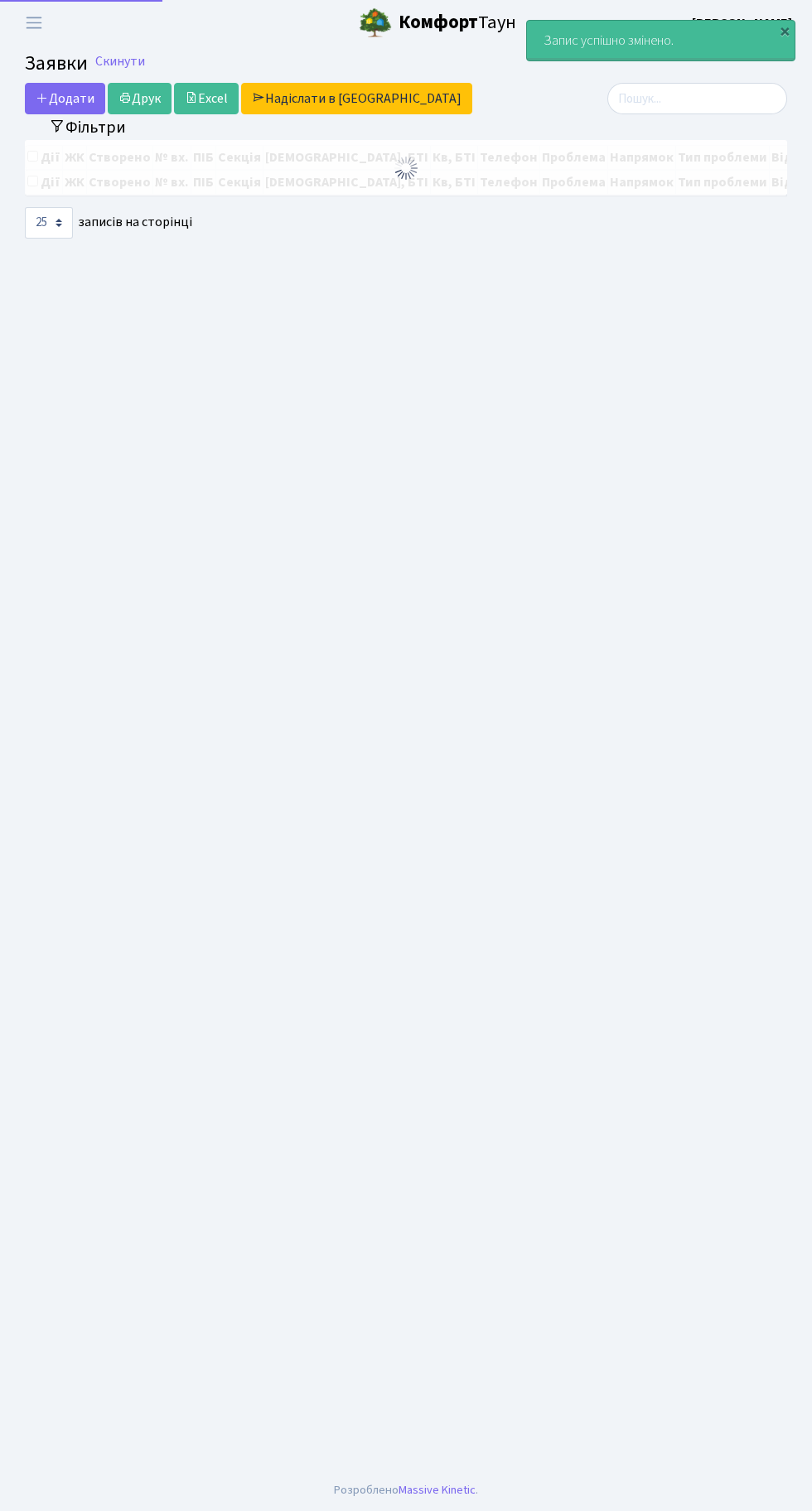
select select "25"
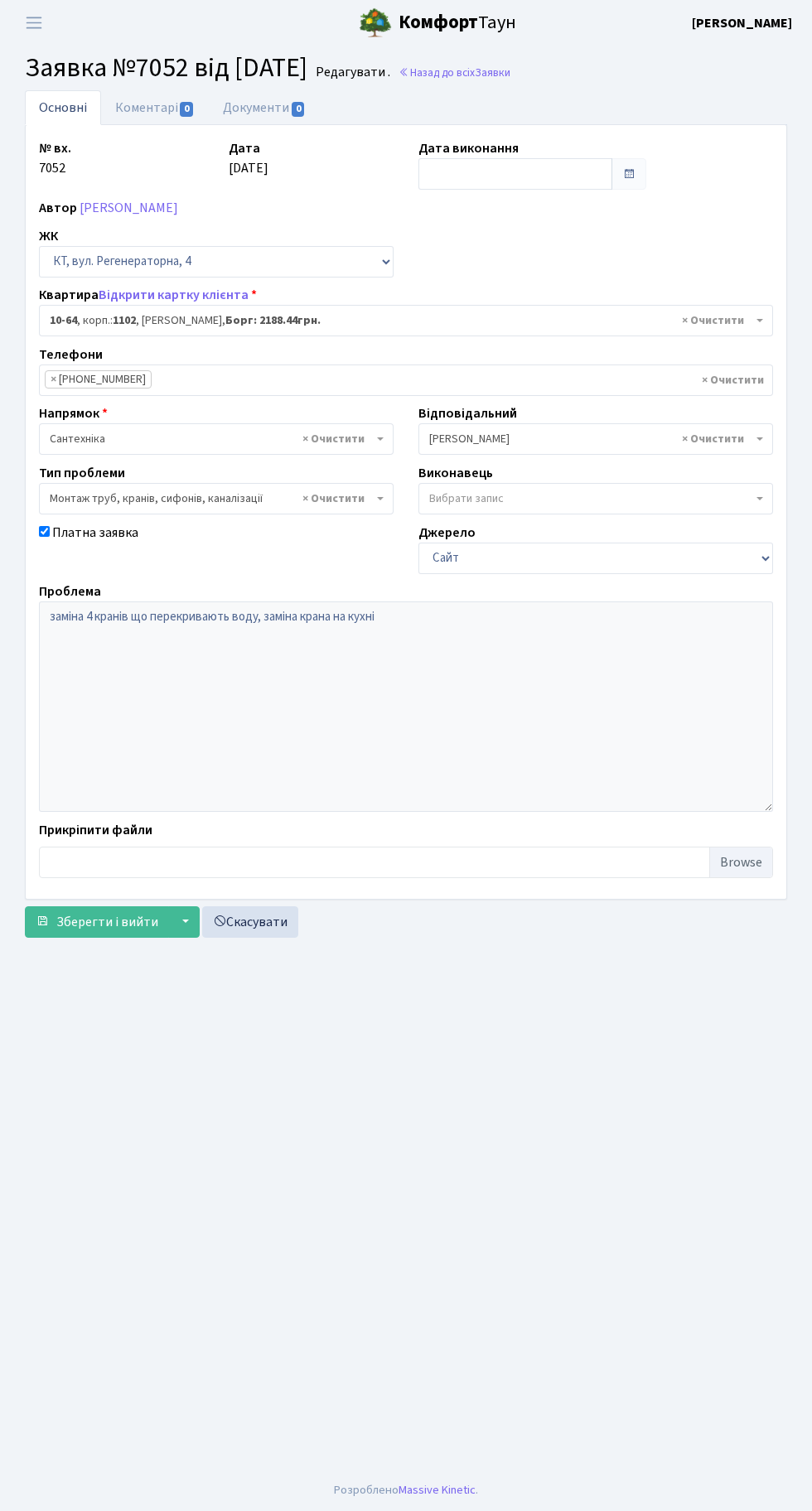
select select "6633"
select select "37"
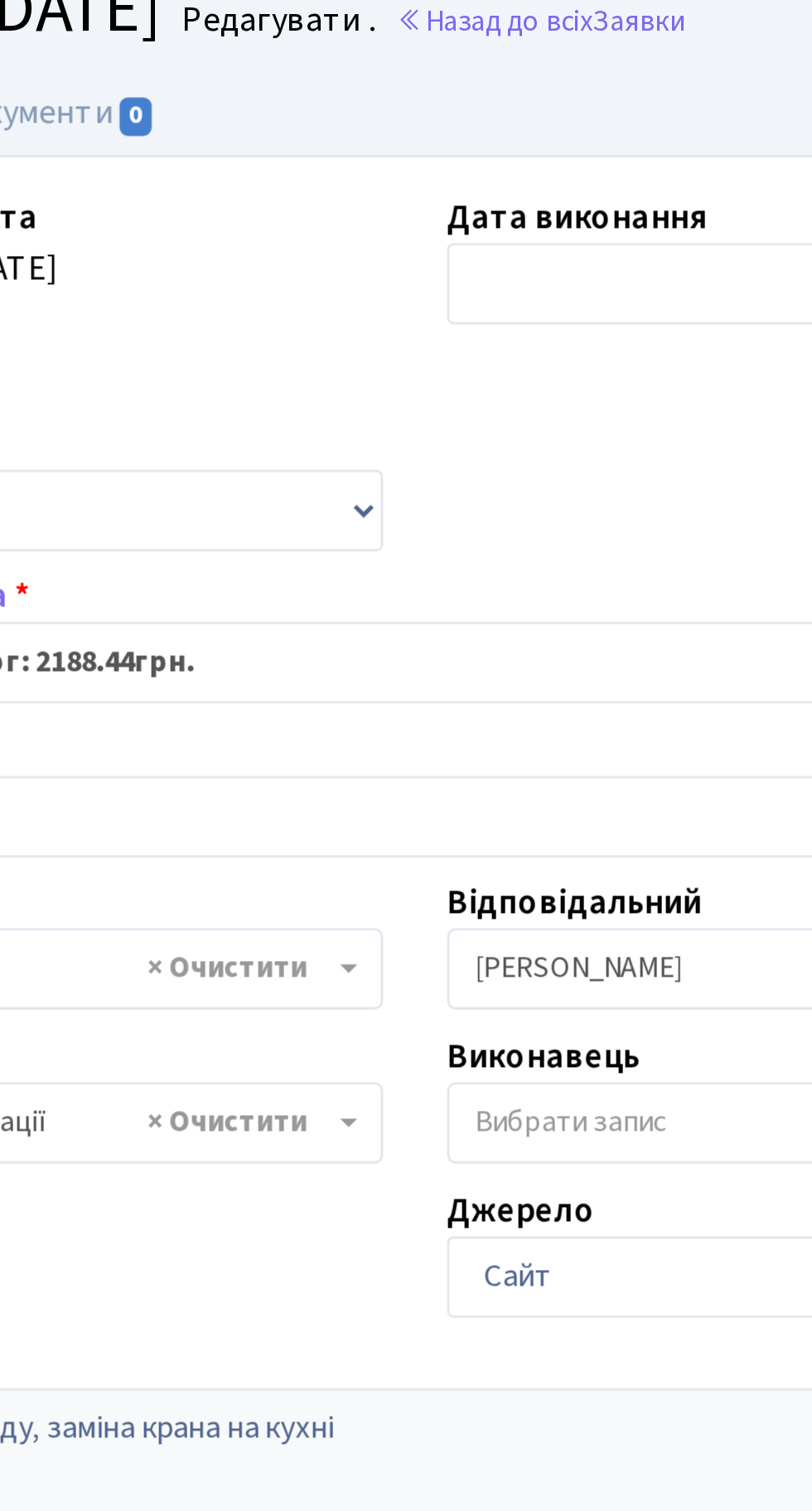
scroll to position [3, 0]
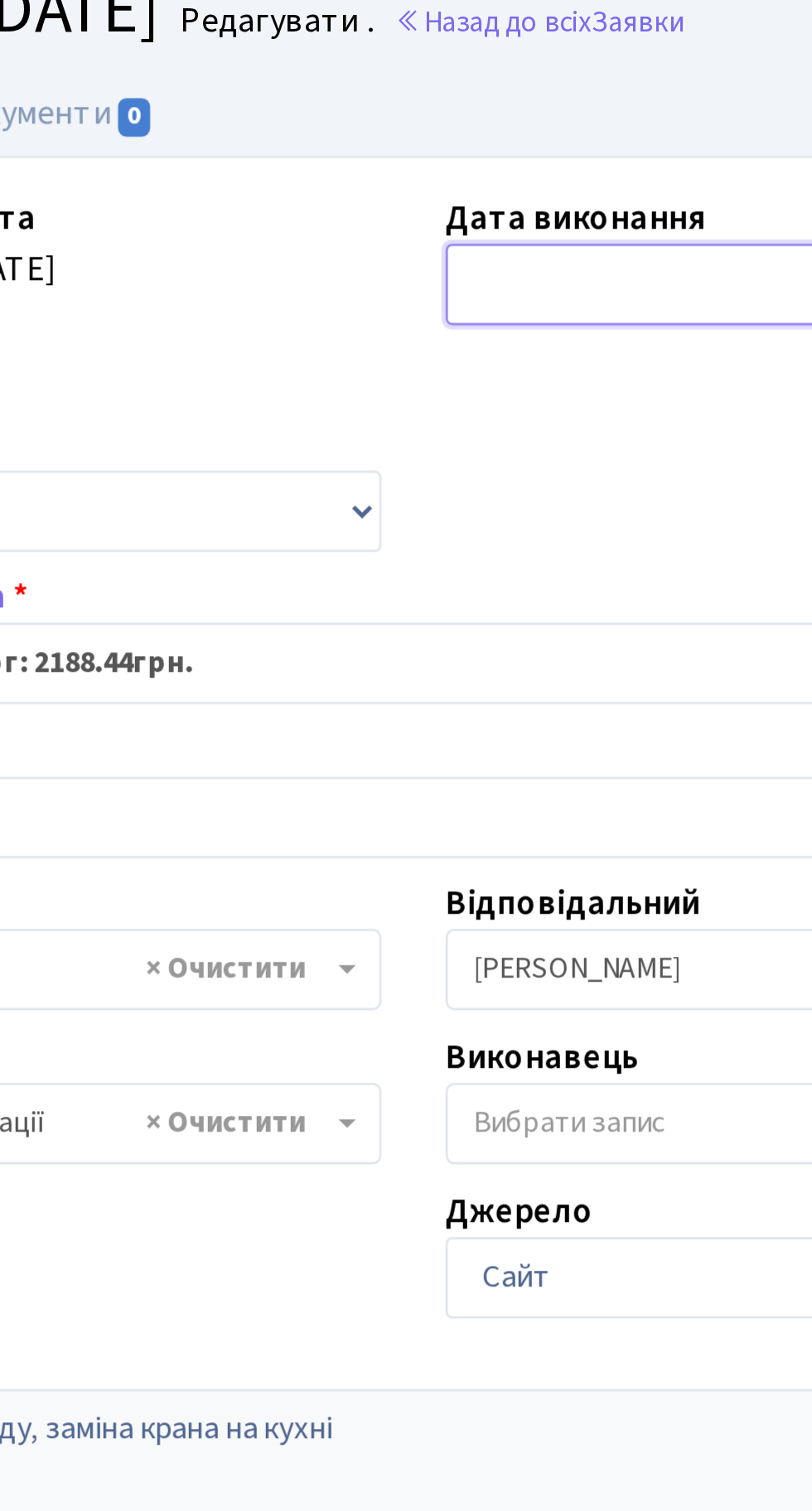
click at [457, 175] on input "text" at bounding box center [514, 174] width 194 height 32
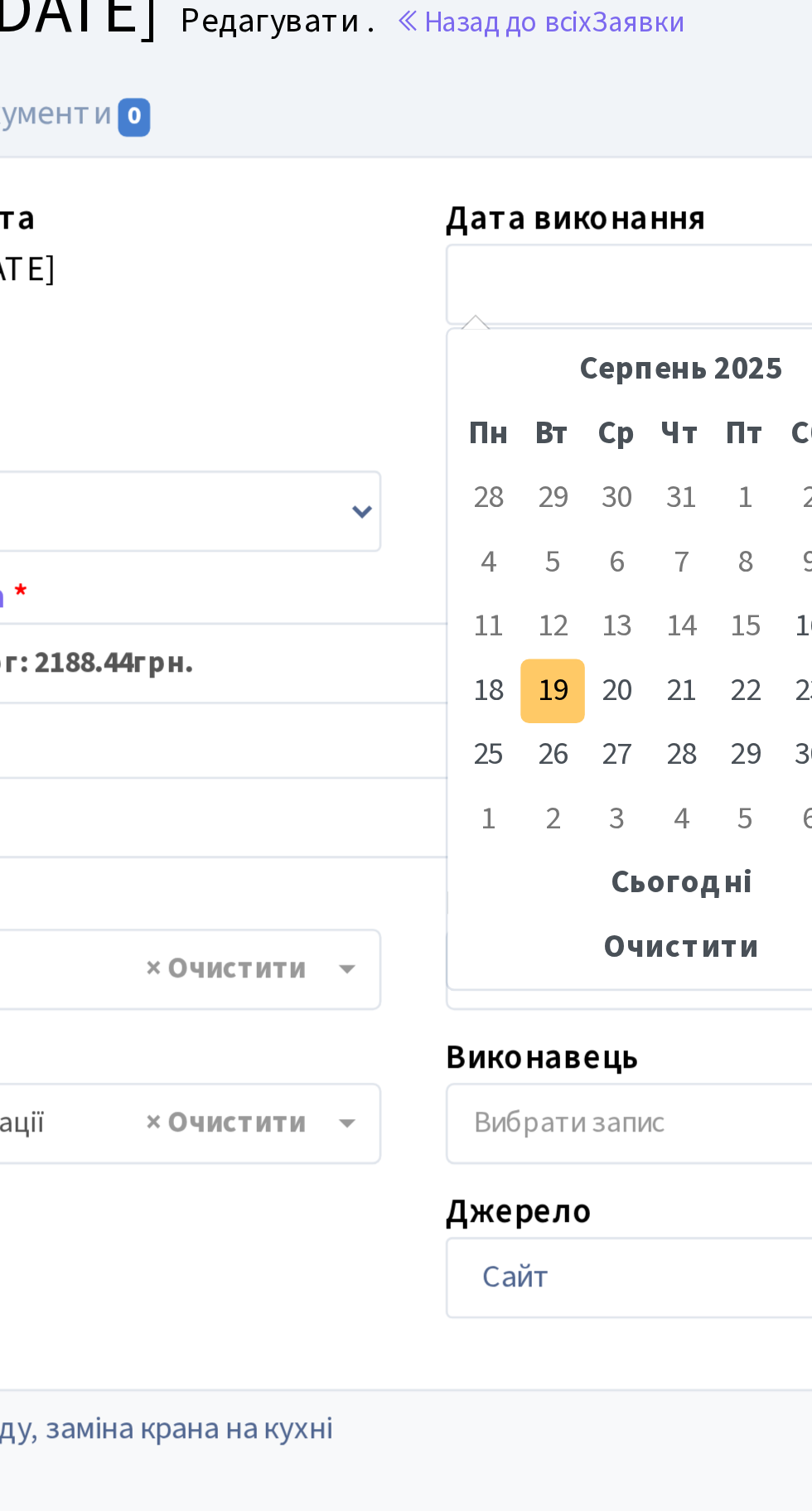
click at [455, 325] on td "19" at bounding box center [459, 330] width 25 height 25
type input "[DATE]"
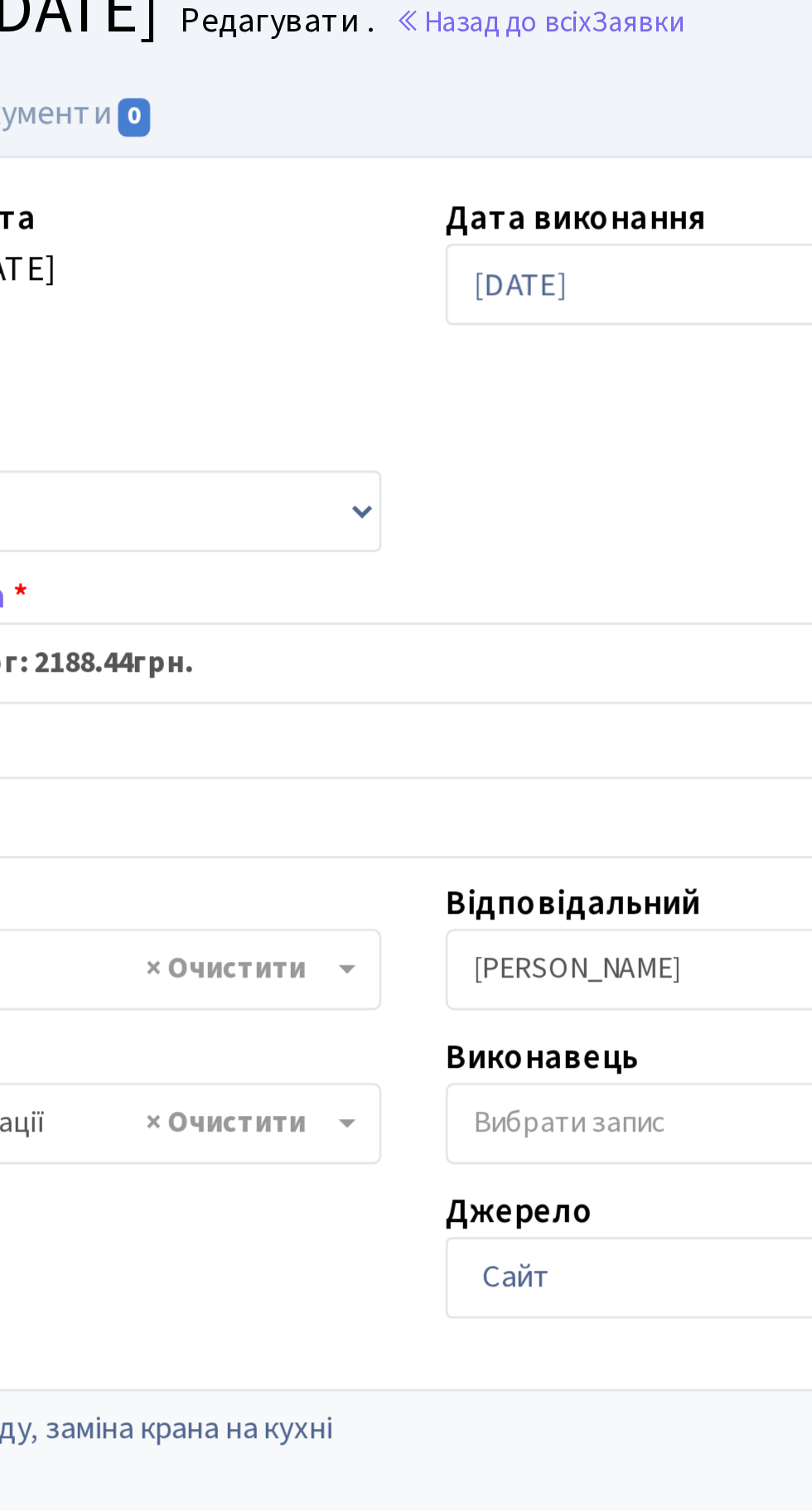
scroll to position [0, 0]
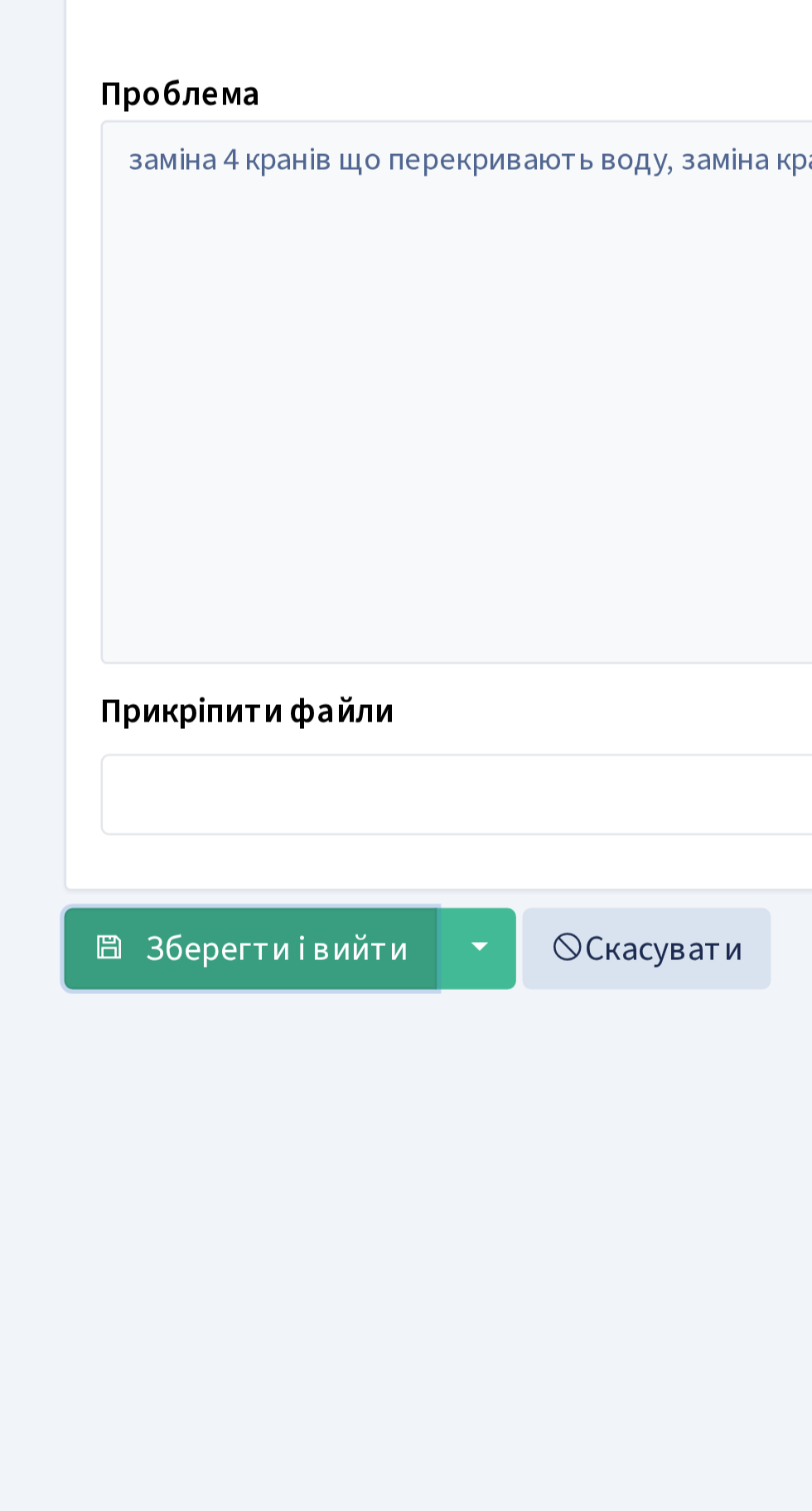
click at [107, 917] on span "Зберегти і вийти" at bounding box center [107, 922] width 102 height 18
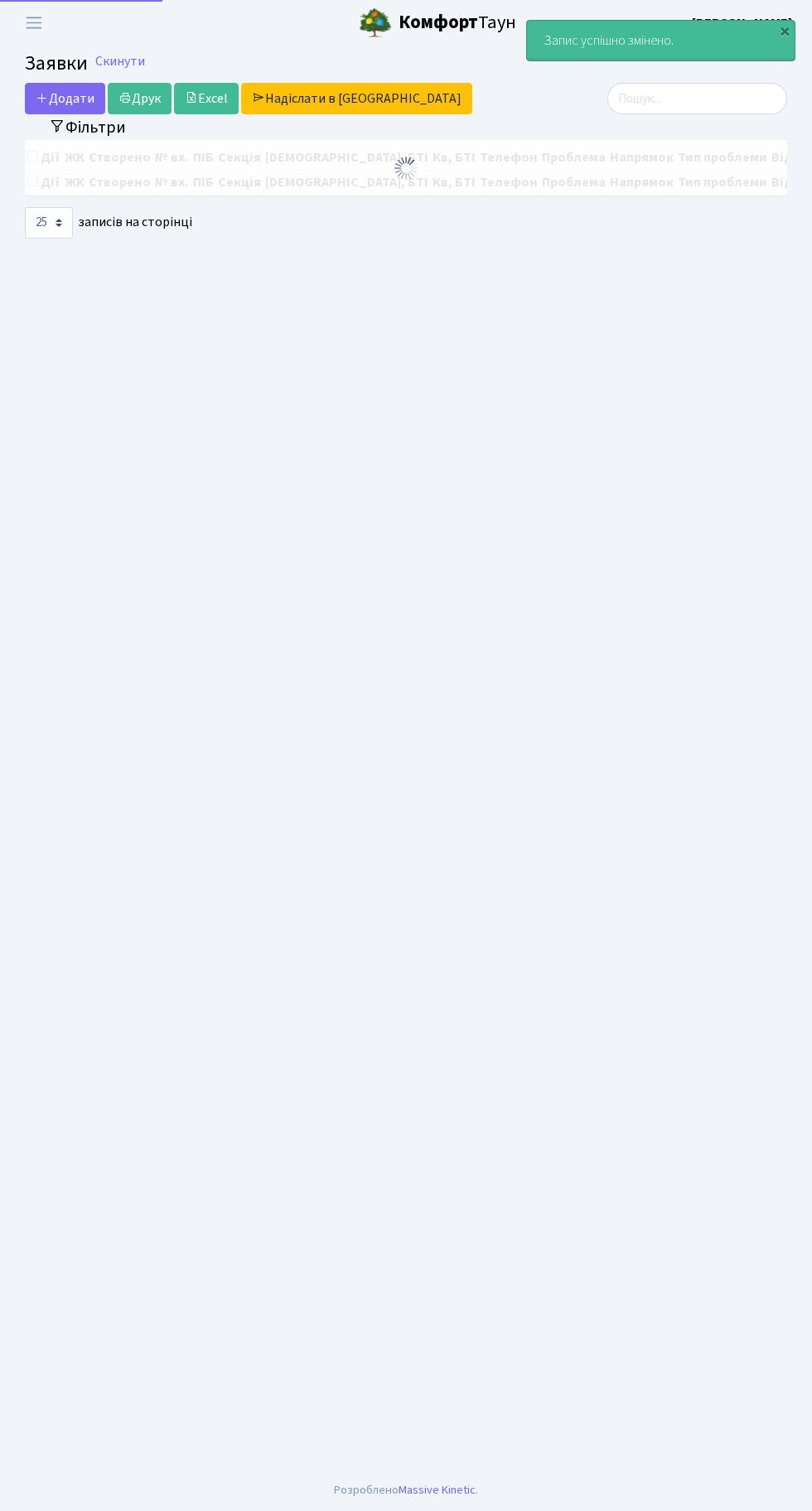
select select "25"
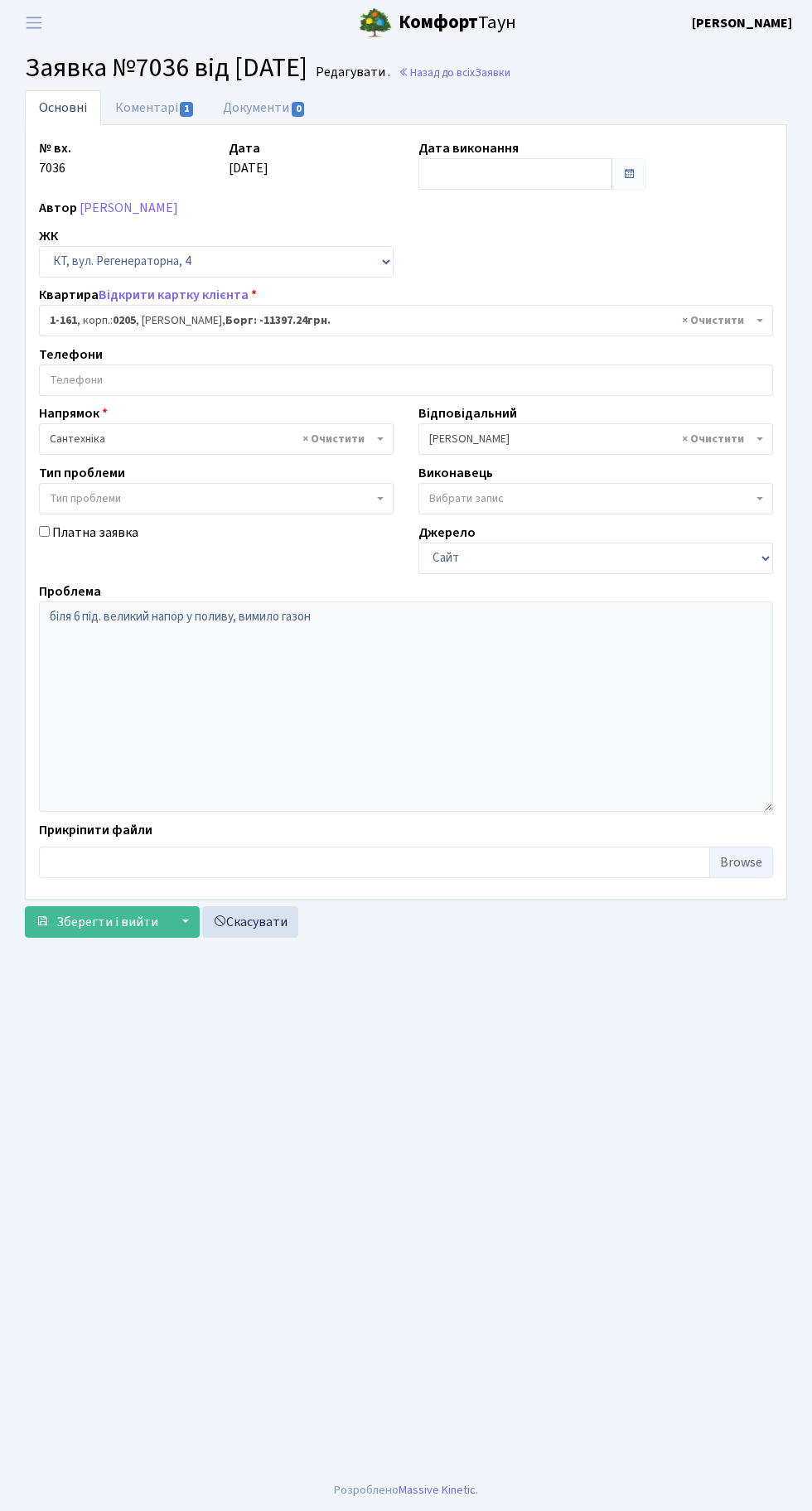
select select "161"
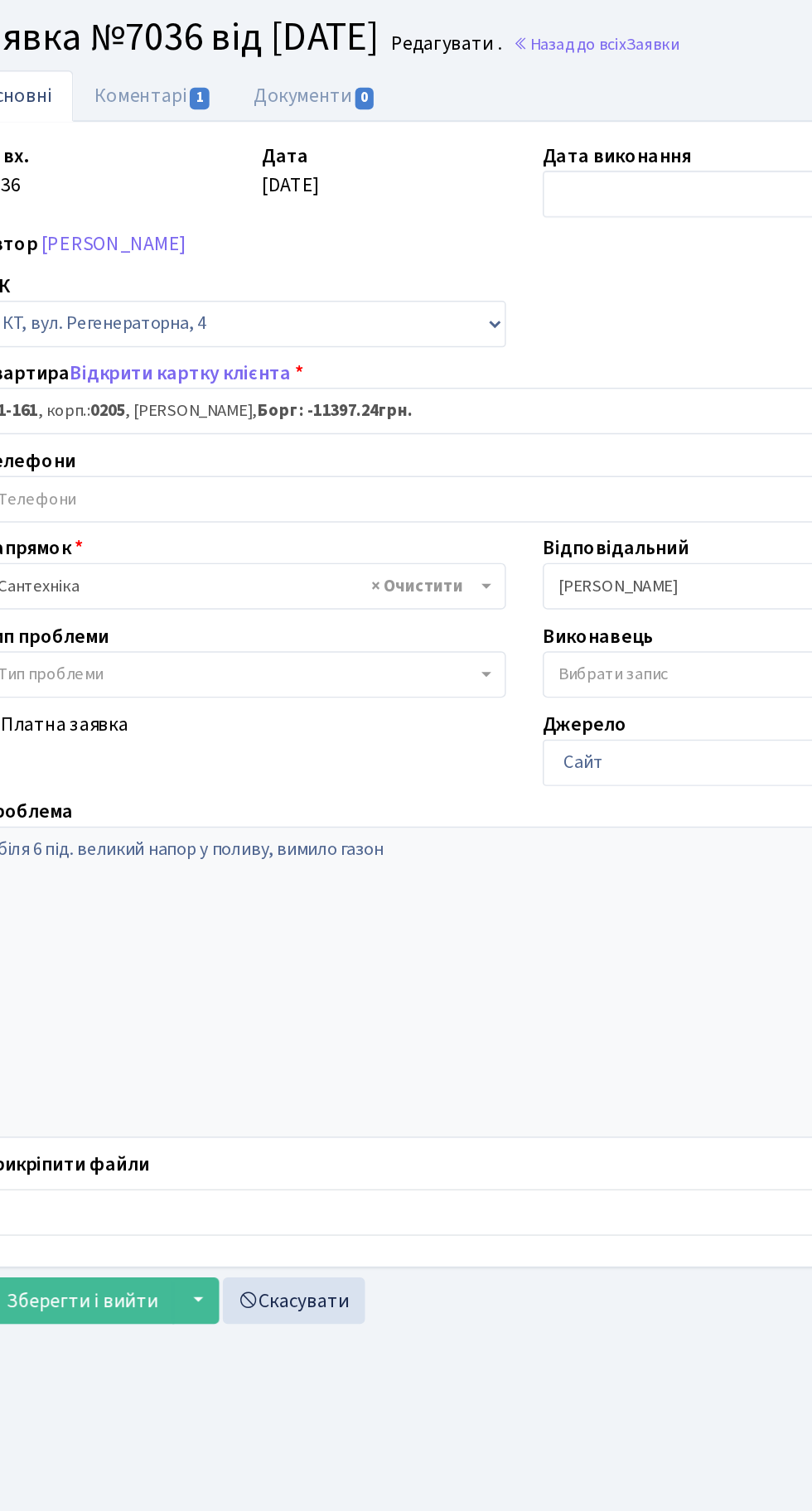
scroll to position [11, 0]
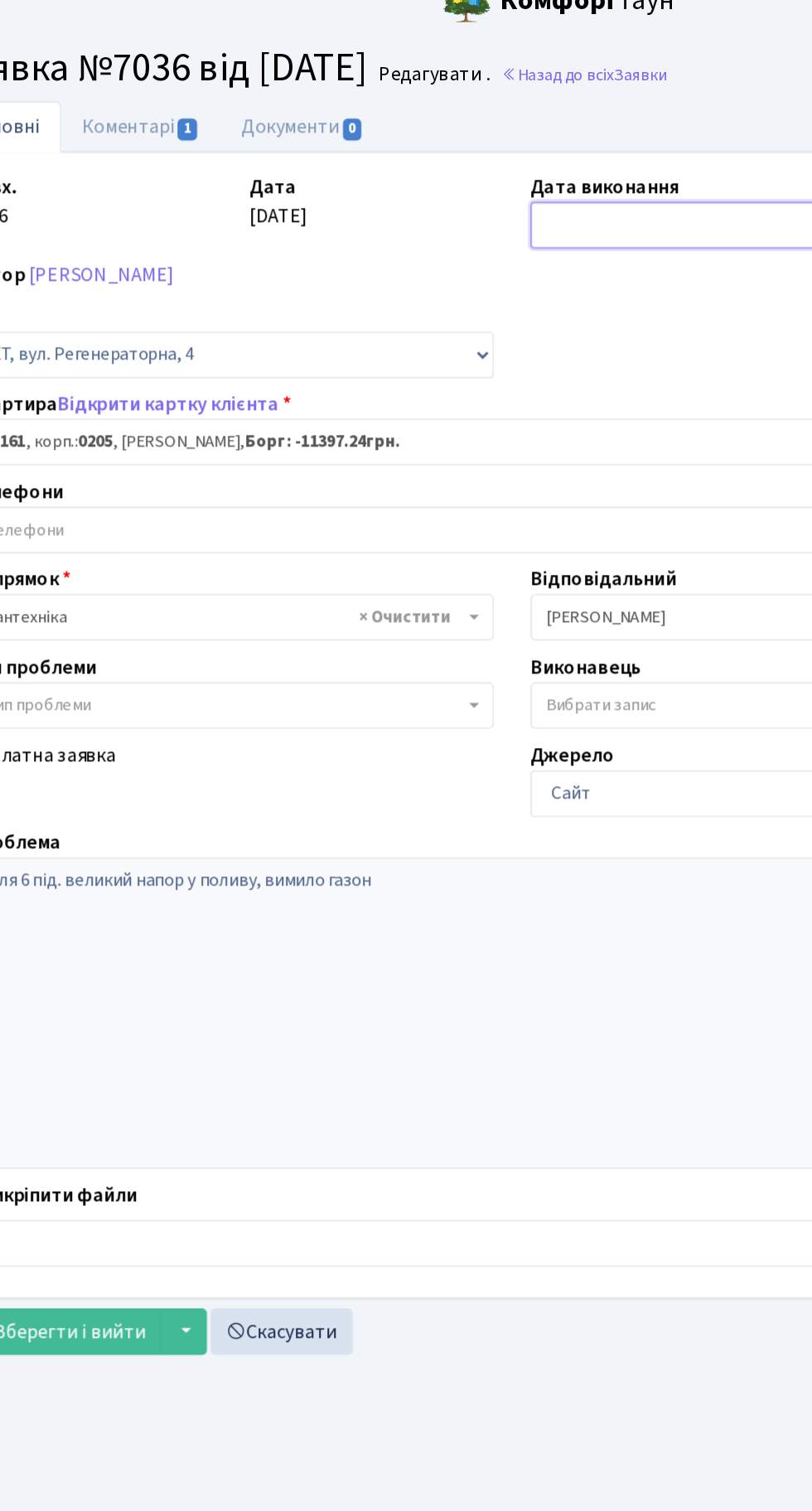
click at [470, 159] on input "text" at bounding box center [514, 174] width 194 height 32
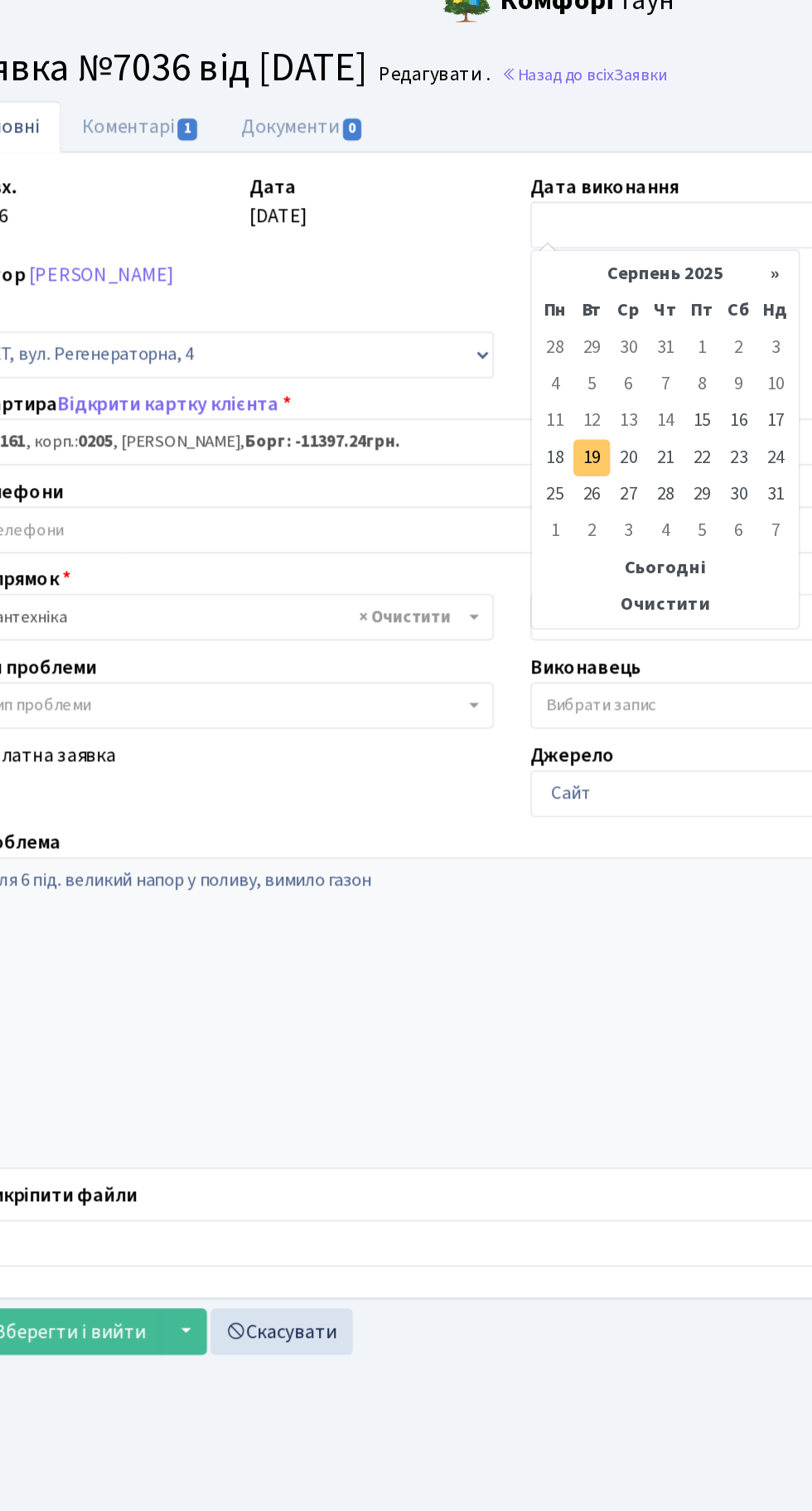
click at [459, 319] on td "19" at bounding box center [459, 330] width 25 height 25
type input "19.08.2025"
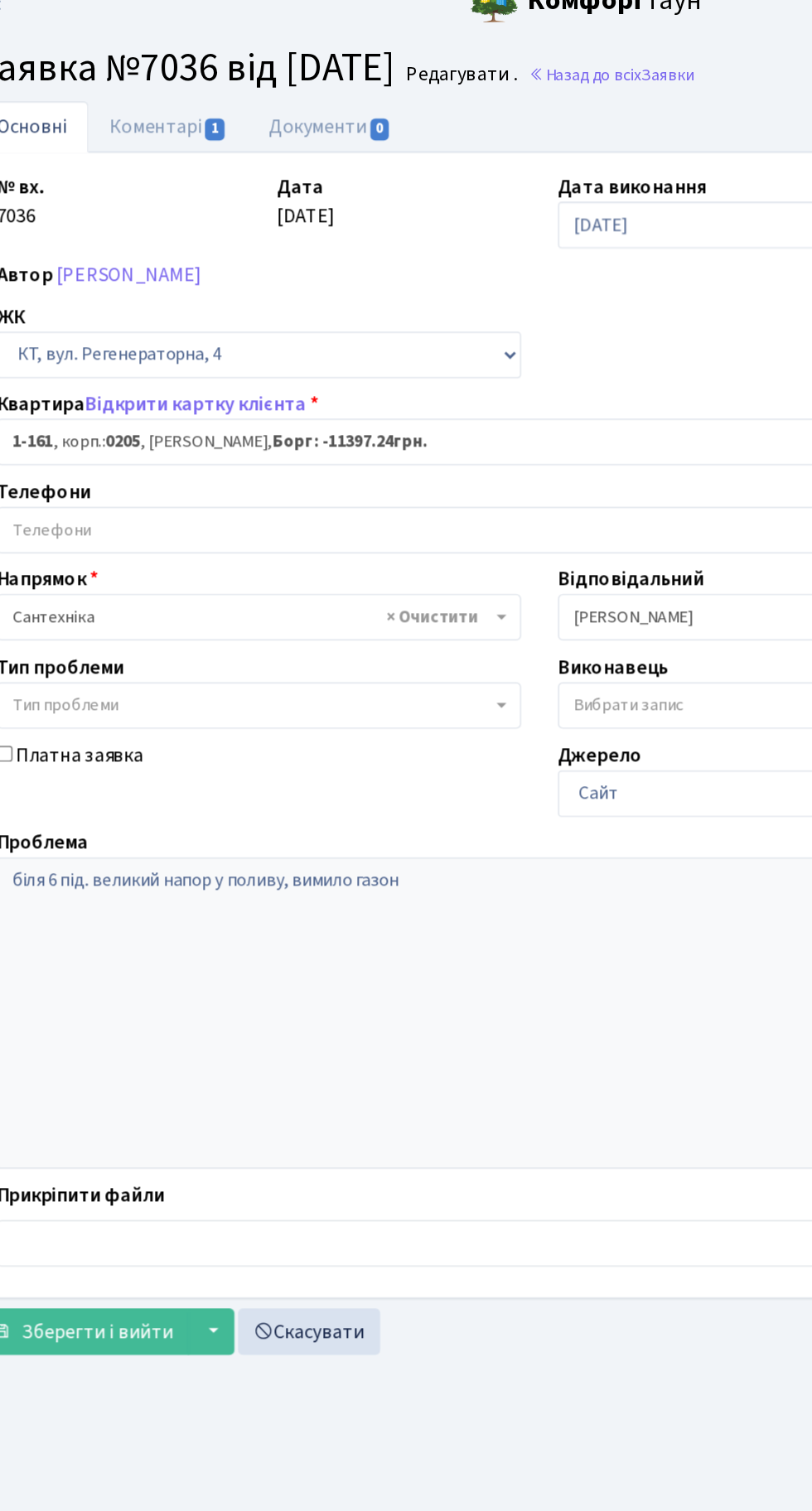
scroll to position [0, 0]
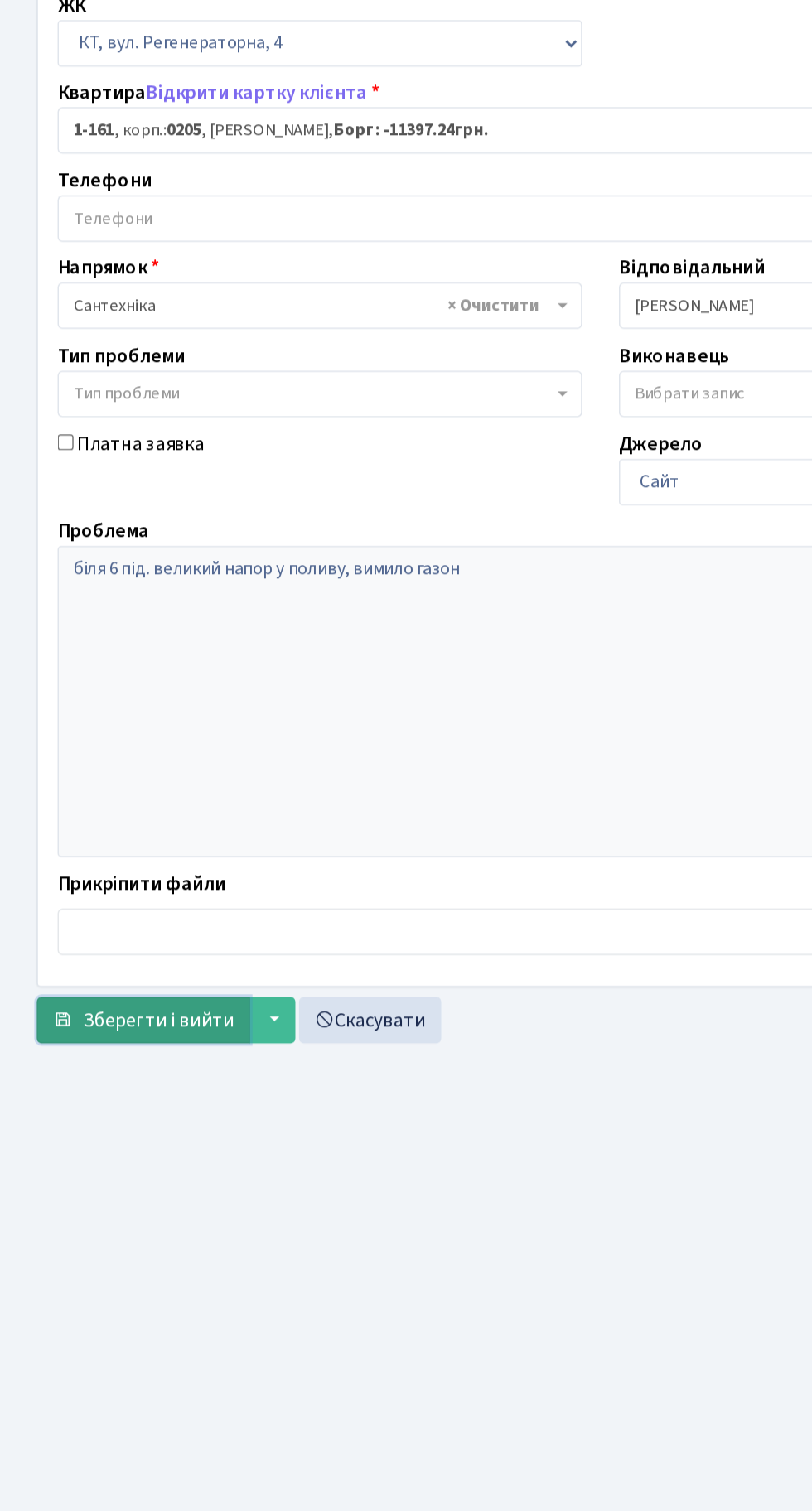
click at [93, 916] on span "Зберегти і вийти" at bounding box center [107, 922] width 102 height 18
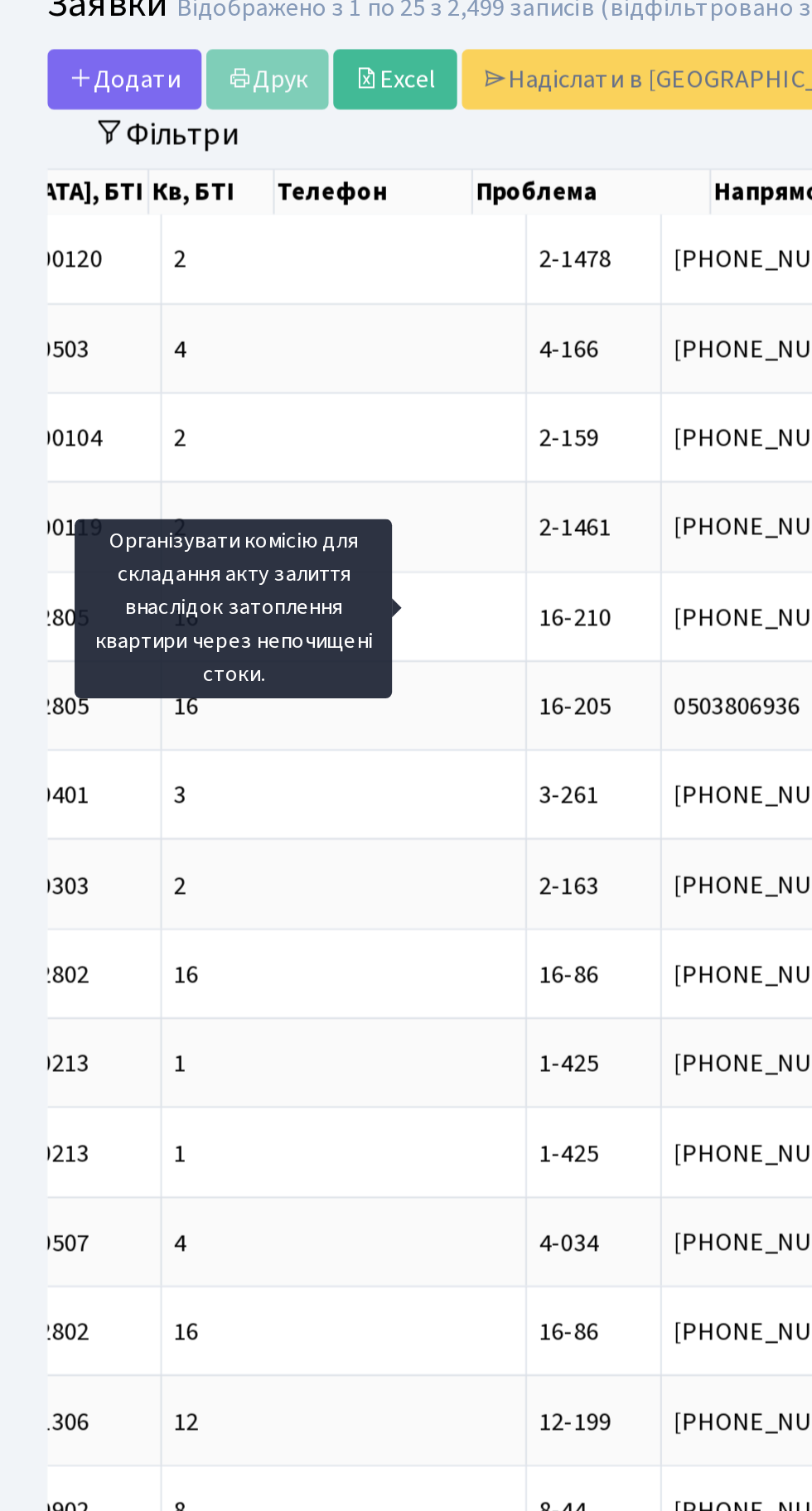
click at [17, 304] on div "Дії ЖК Створено № вх. ПІБ Секція Буд., БТІ [PERSON_NAME] Телефон Проблема Напря…" at bounding box center [405, 752] width 787 height 1215
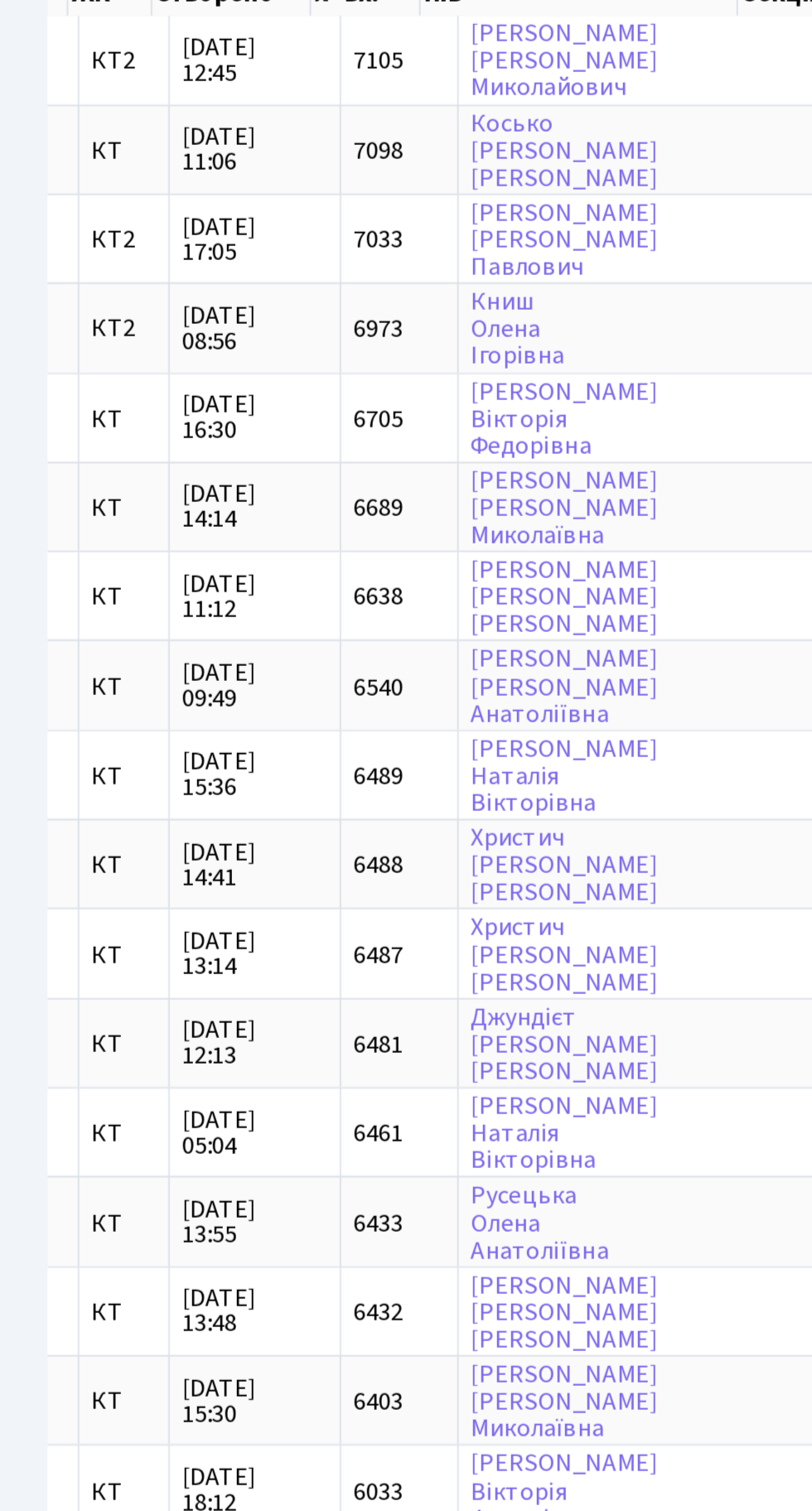
scroll to position [0, 1]
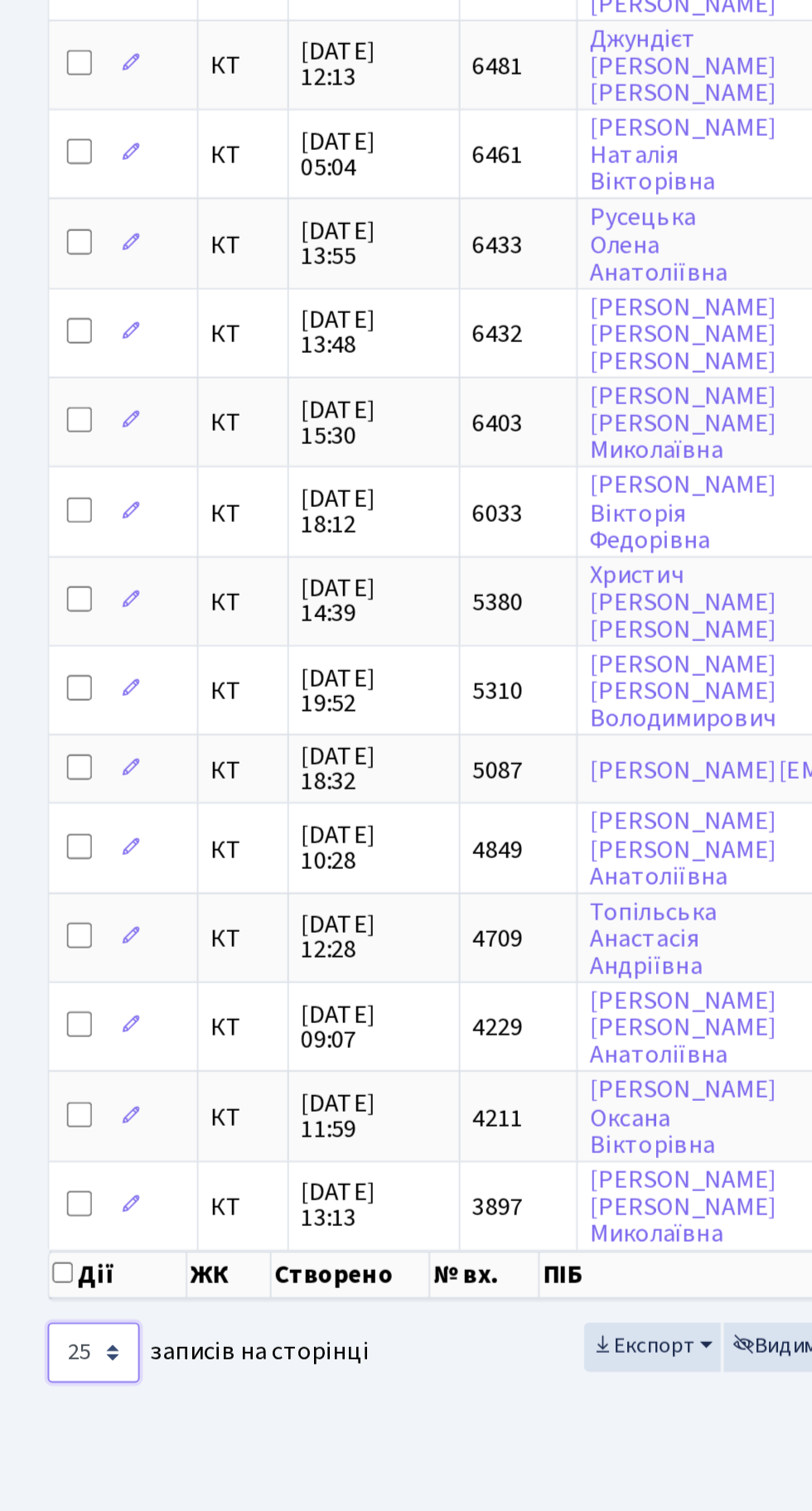
click at [71, 1373] on select "10 25 50 100 250 500 1,000" at bounding box center [49, 1382] width 48 height 32
select select "100"
